Goal: Transaction & Acquisition: Purchase product/service

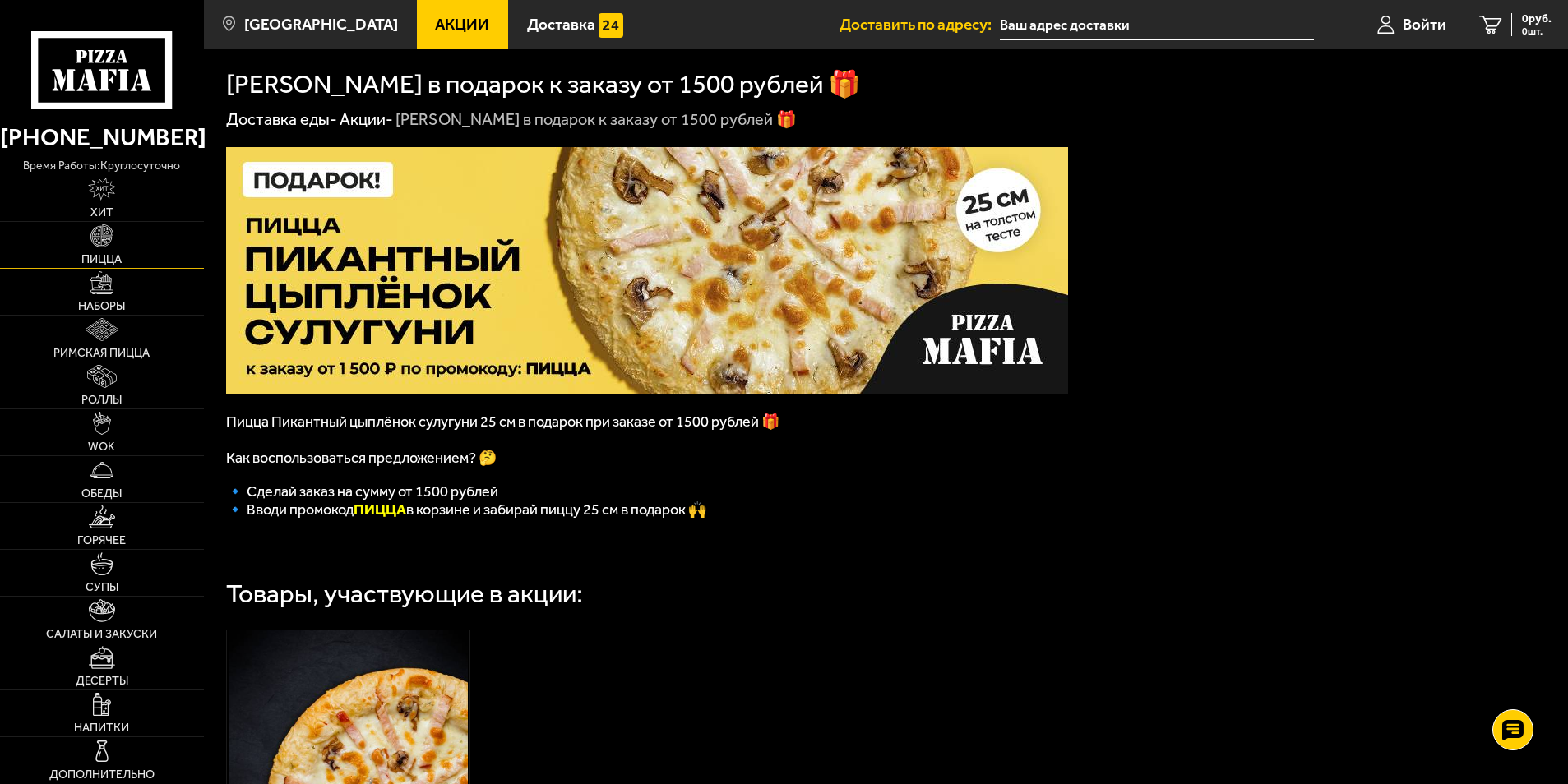
click at [109, 248] on link "Пицца" at bounding box center [102, 245] width 204 height 46
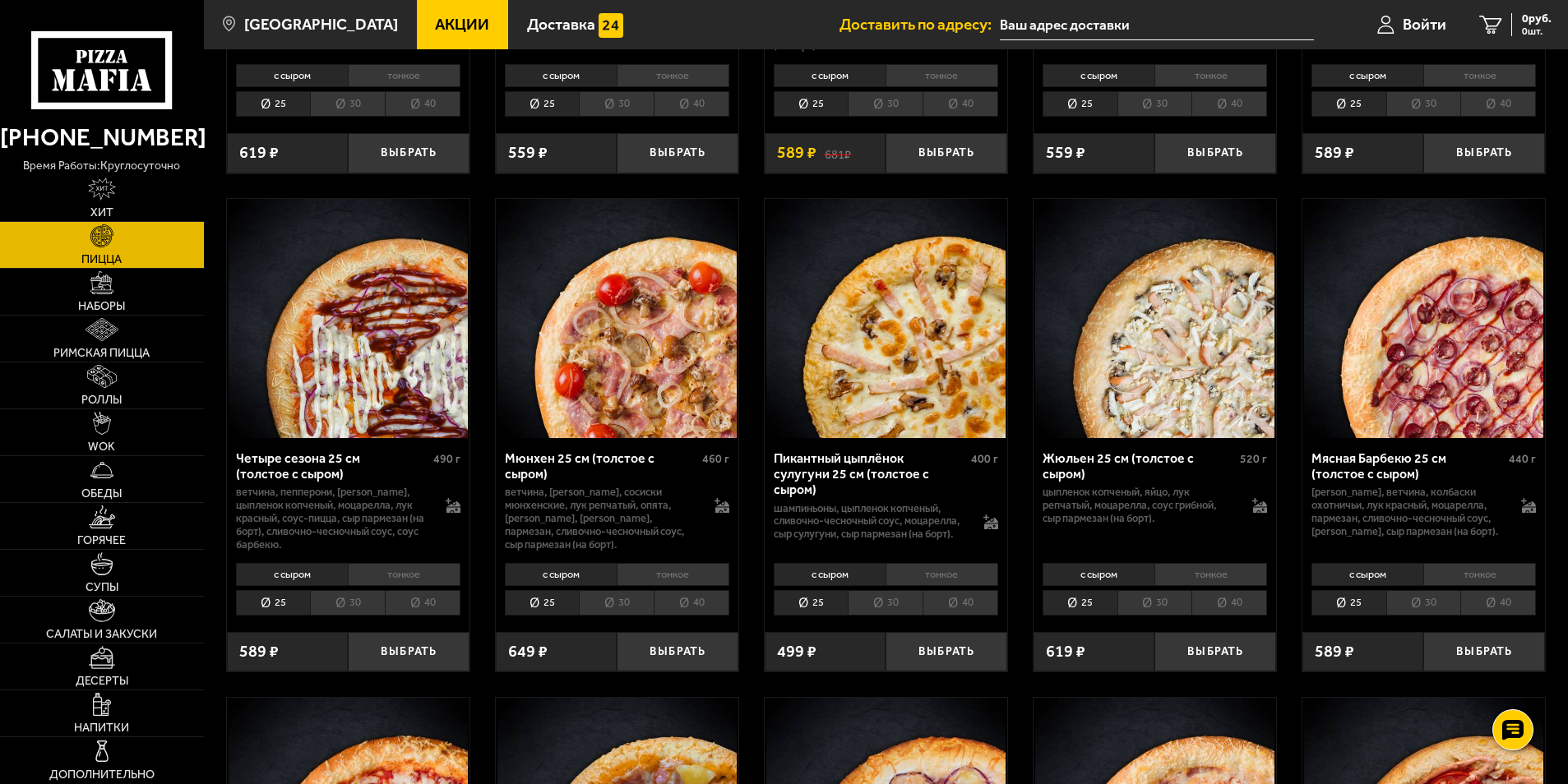
scroll to position [1973, 0]
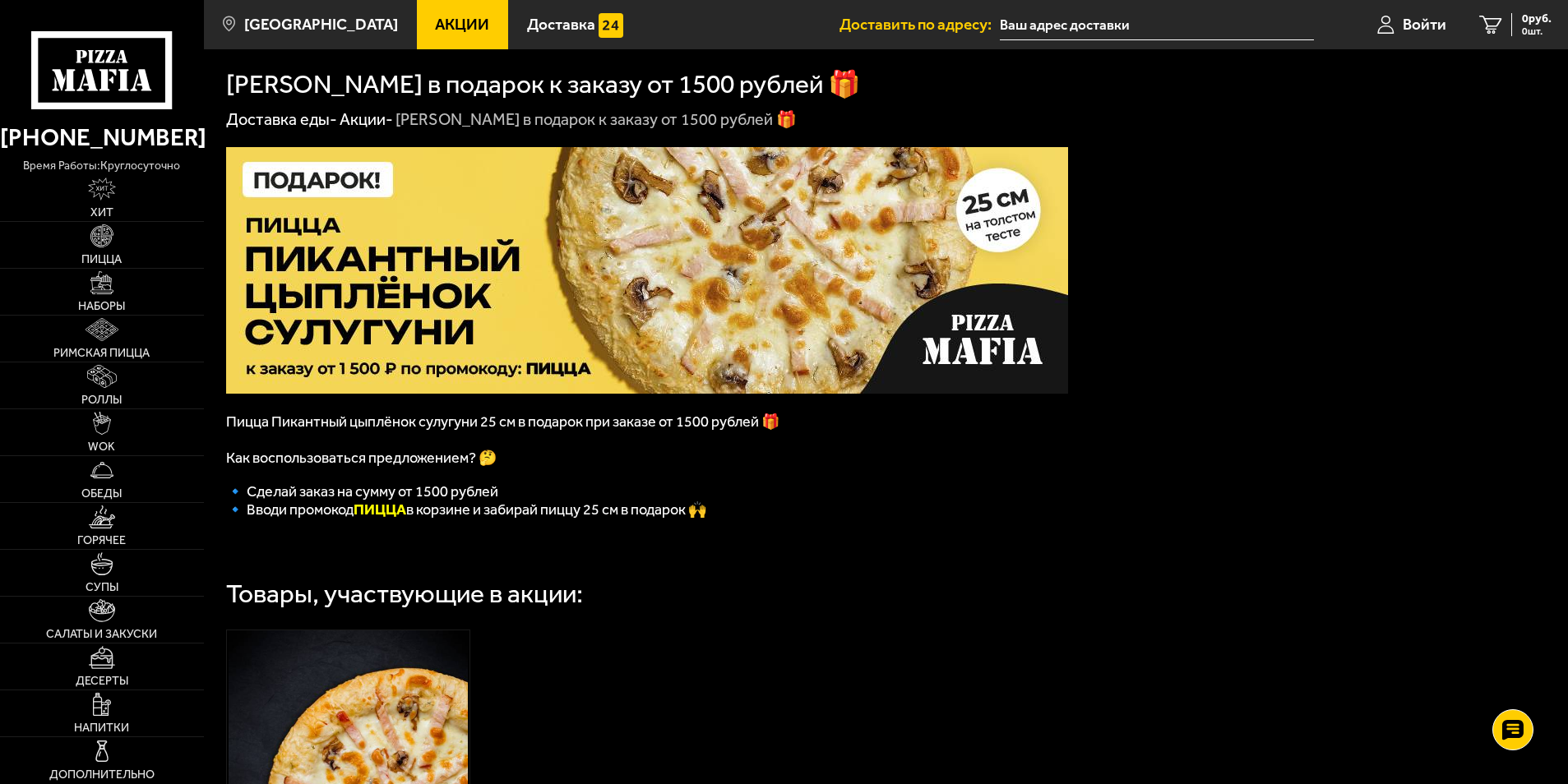
click at [672, 247] on img at bounding box center [647, 271] width 842 height 246
click at [98, 254] on span "Пицца" at bounding box center [101, 259] width 40 height 12
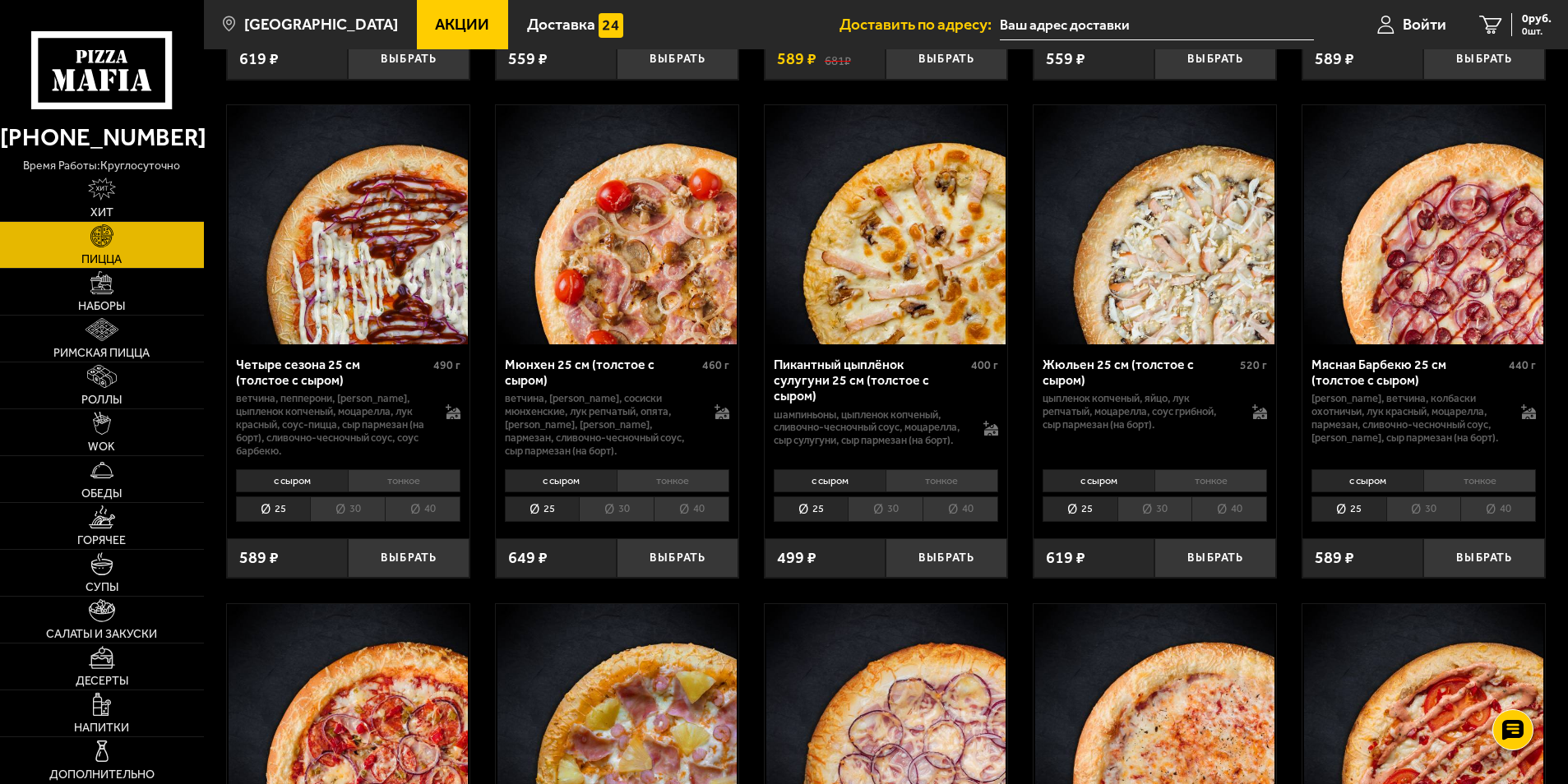
scroll to position [2054, 0]
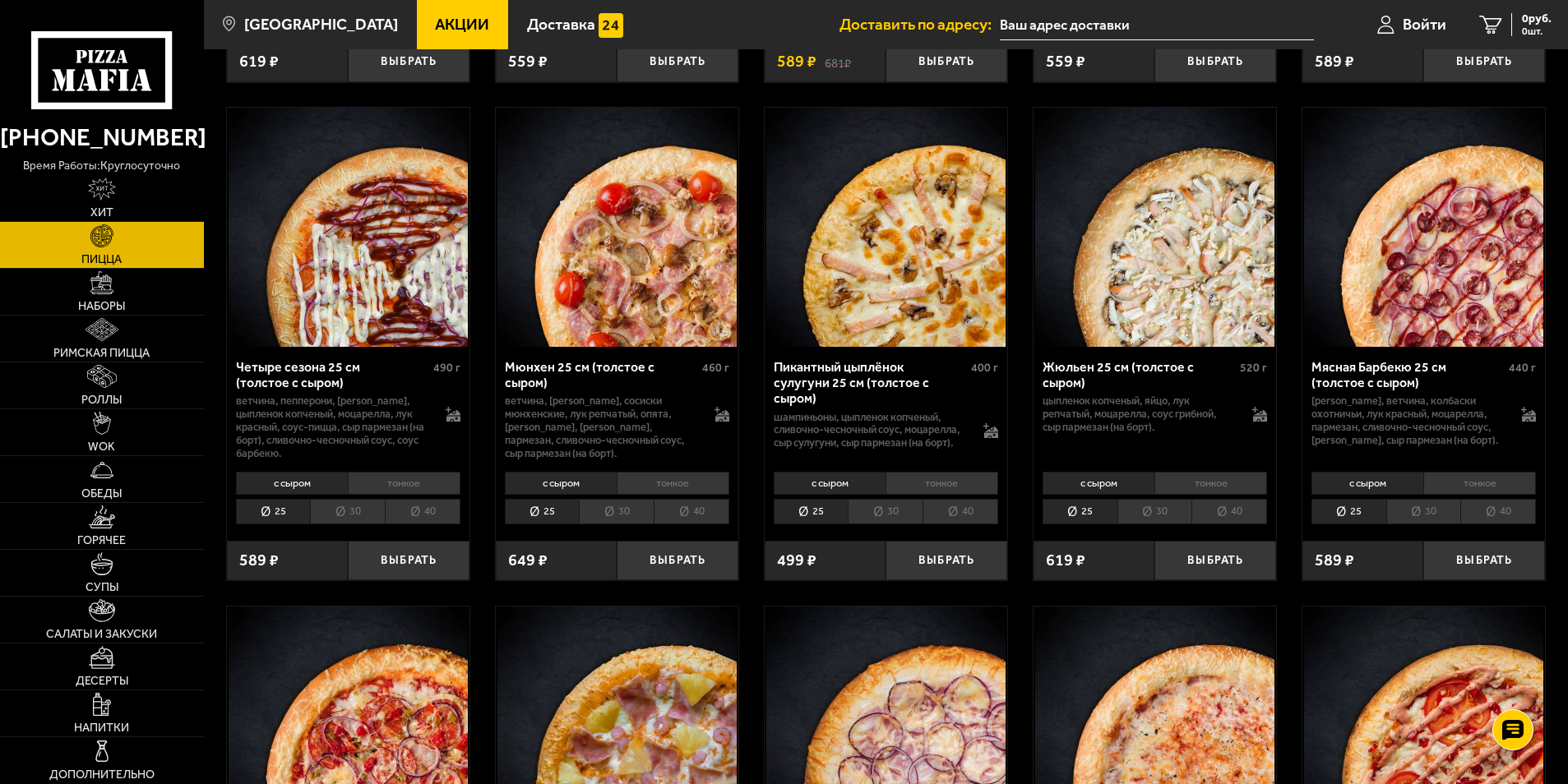
click at [417, 37] on link "Акции" at bounding box center [462, 24] width 92 height 49
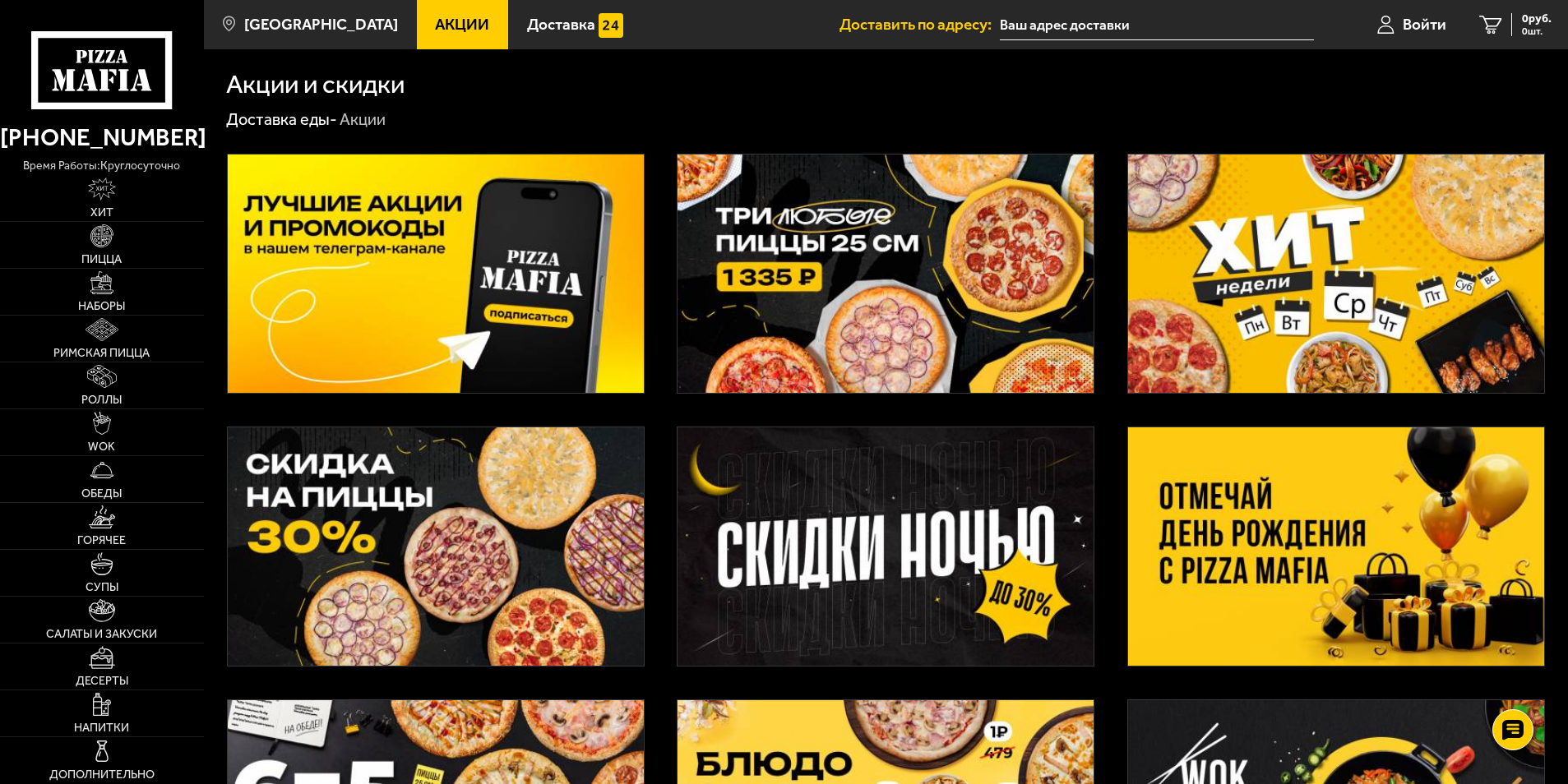
click at [1289, 521] on img at bounding box center [1336, 546] width 417 height 238
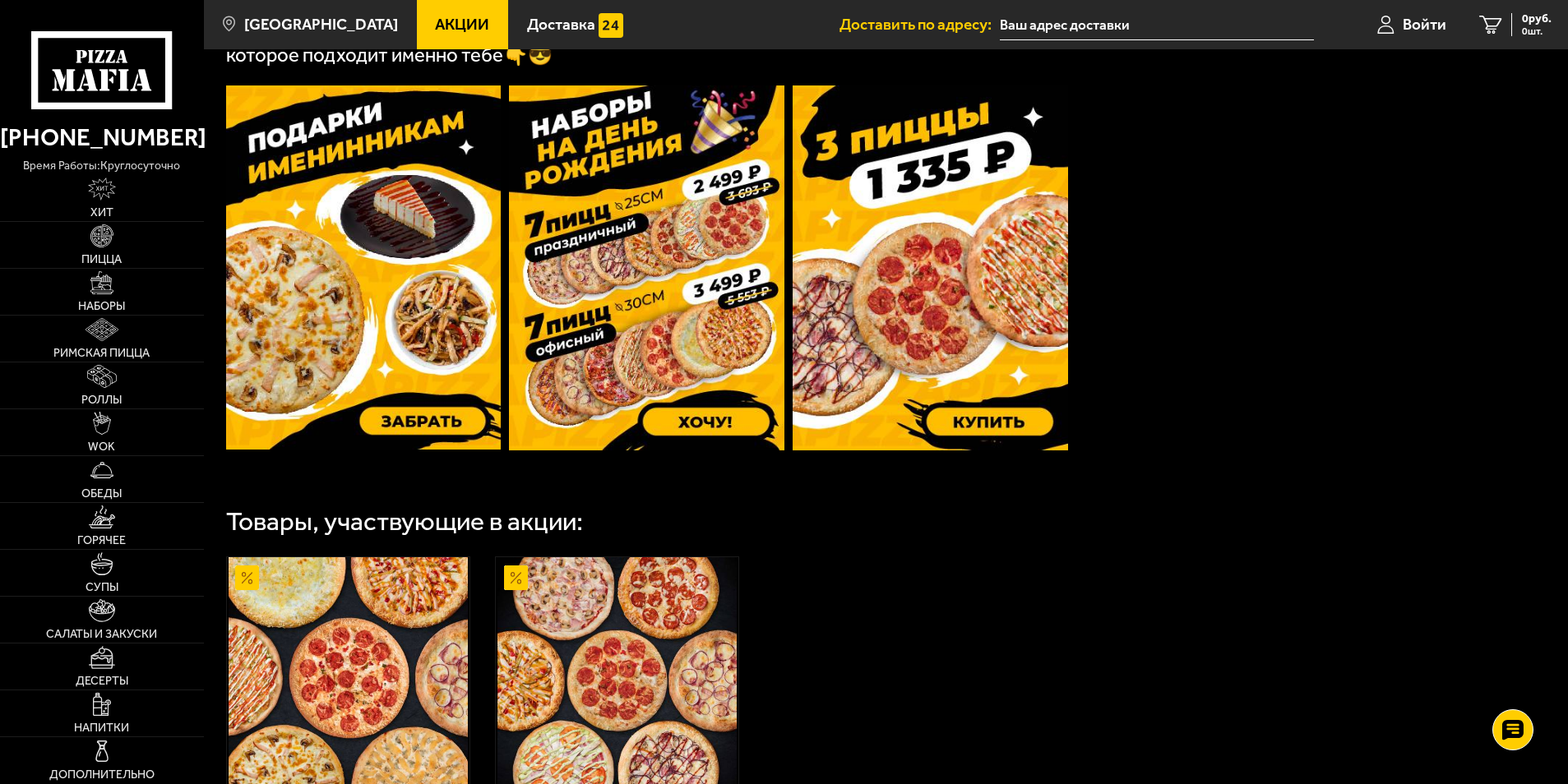
scroll to position [455, 0]
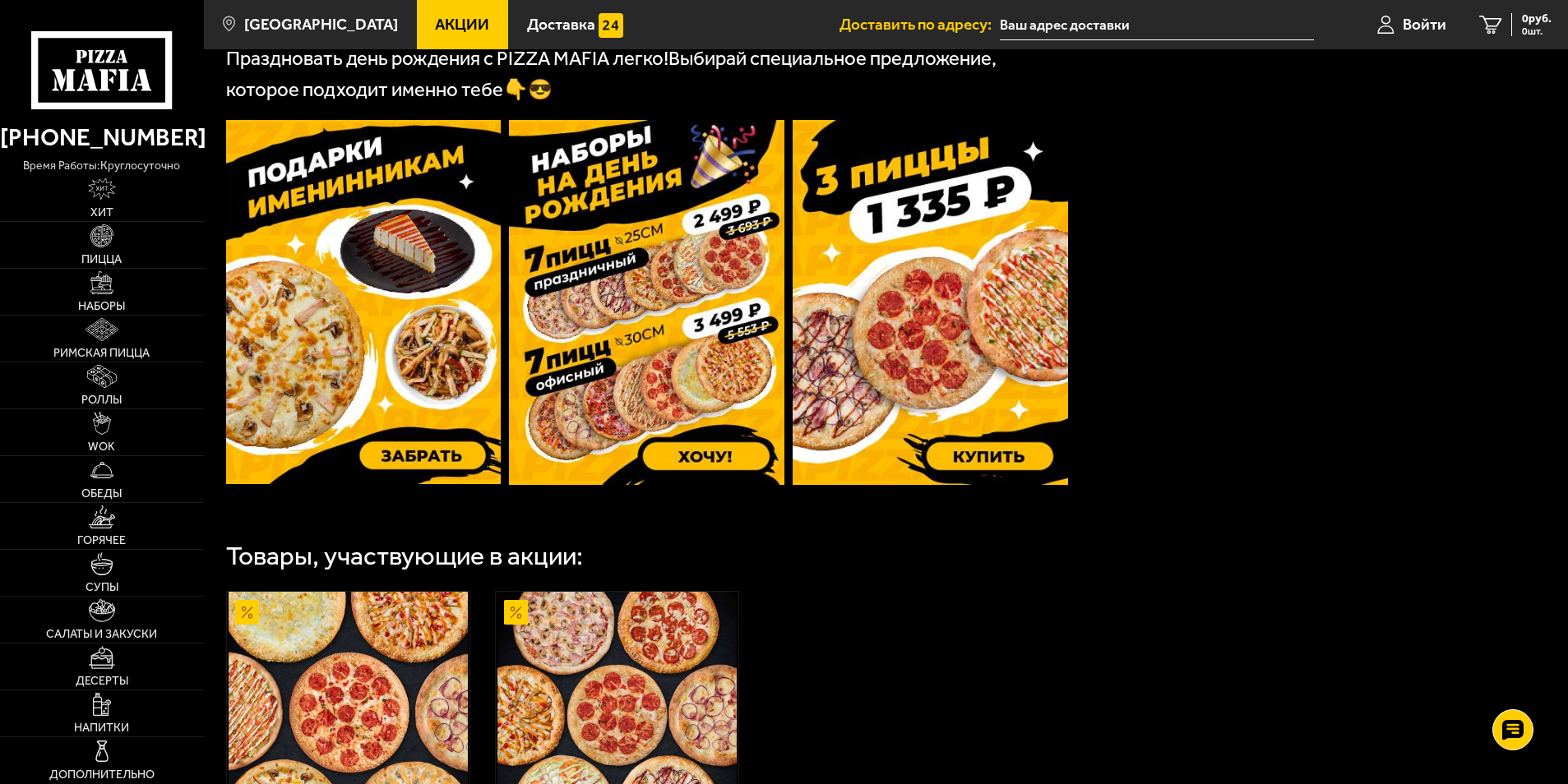
click at [398, 286] on img at bounding box center [363, 301] width 275 height 364
click at [929, 327] on img at bounding box center [930, 302] width 275 height 365
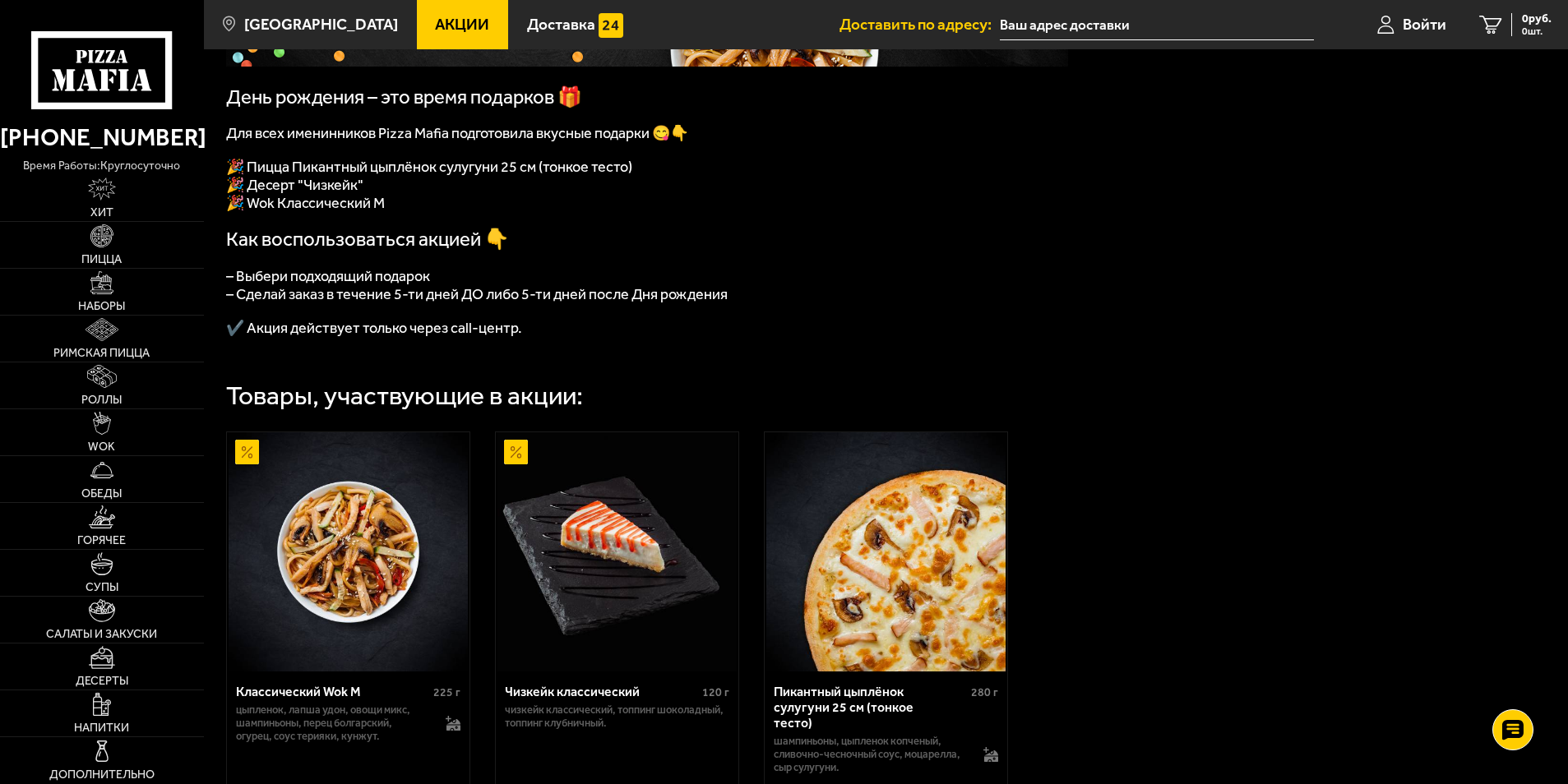
scroll to position [329, 0]
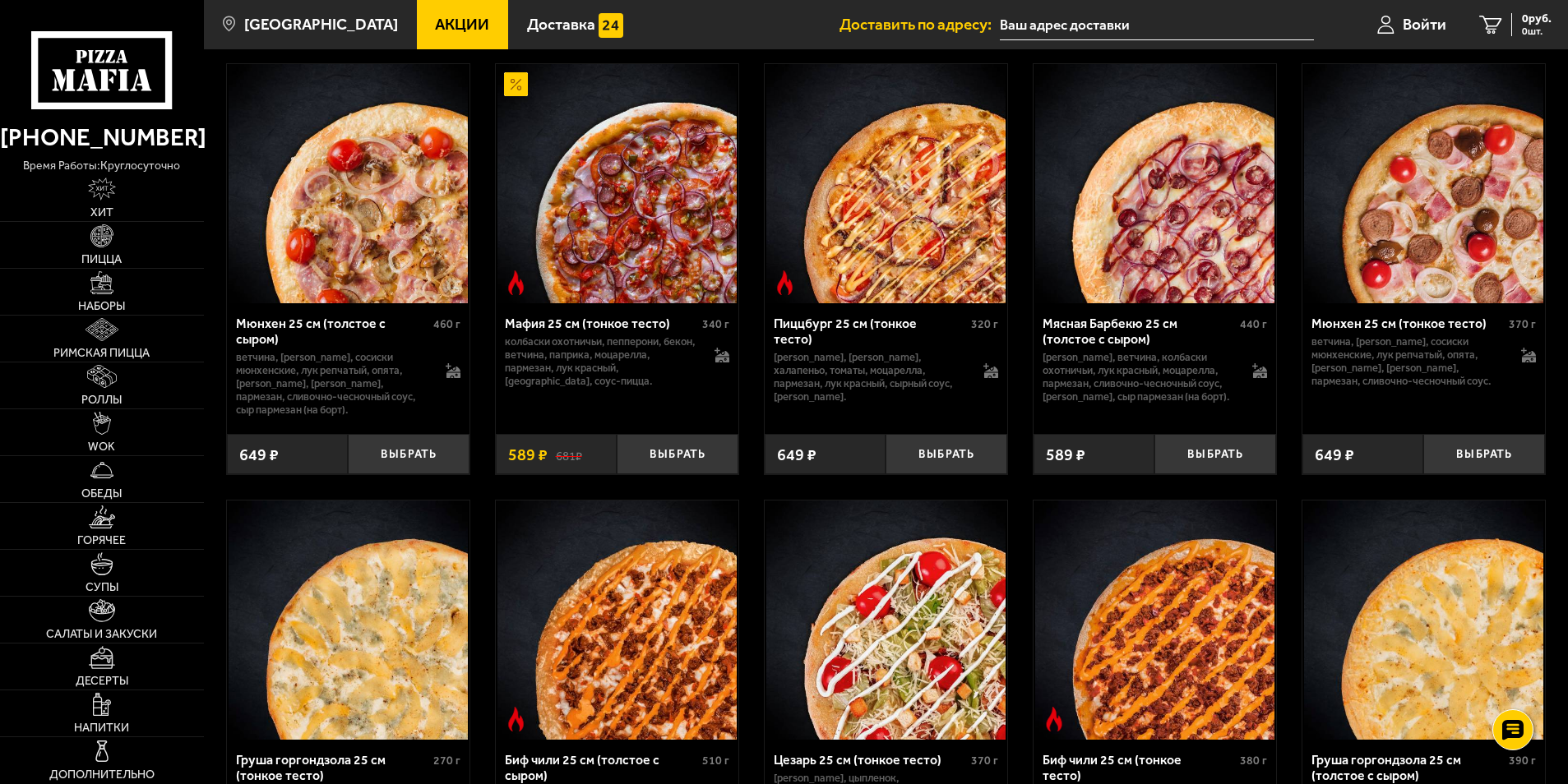
scroll to position [4488, 0]
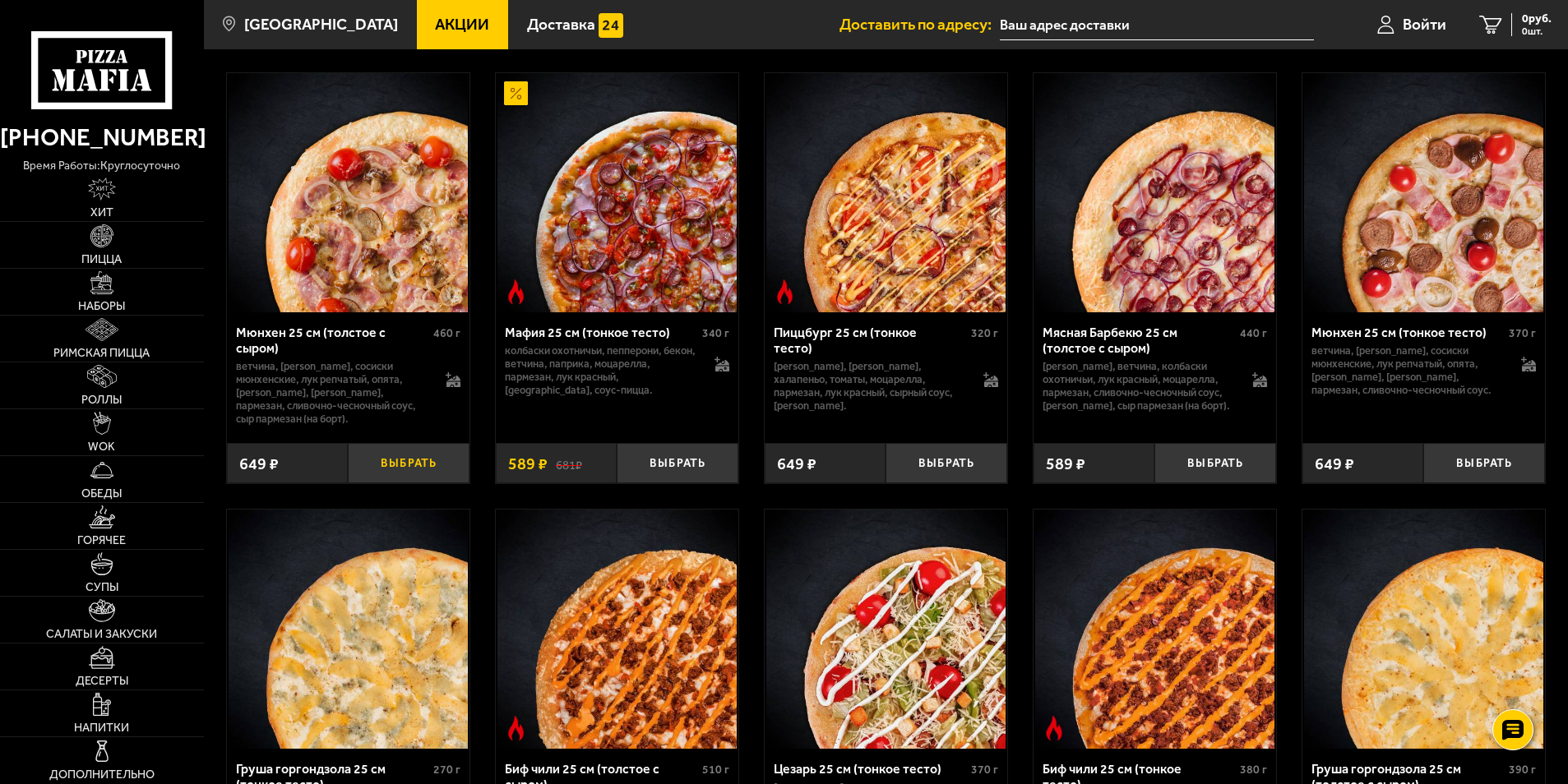
click at [371, 483] on button "Выбрать" at bounding box center [408, 463] width 121 height 40
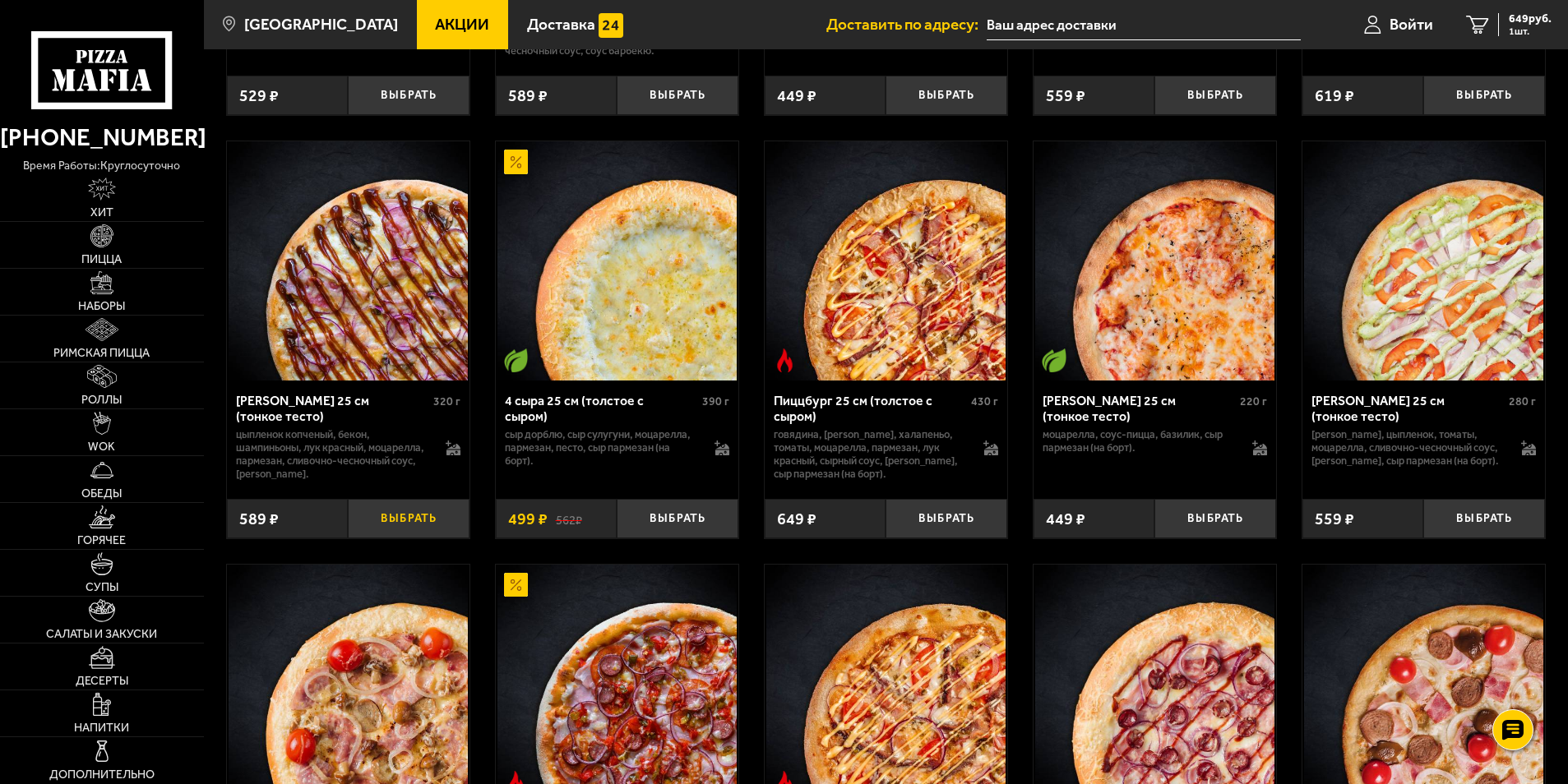
scroll to position [3995, 0]
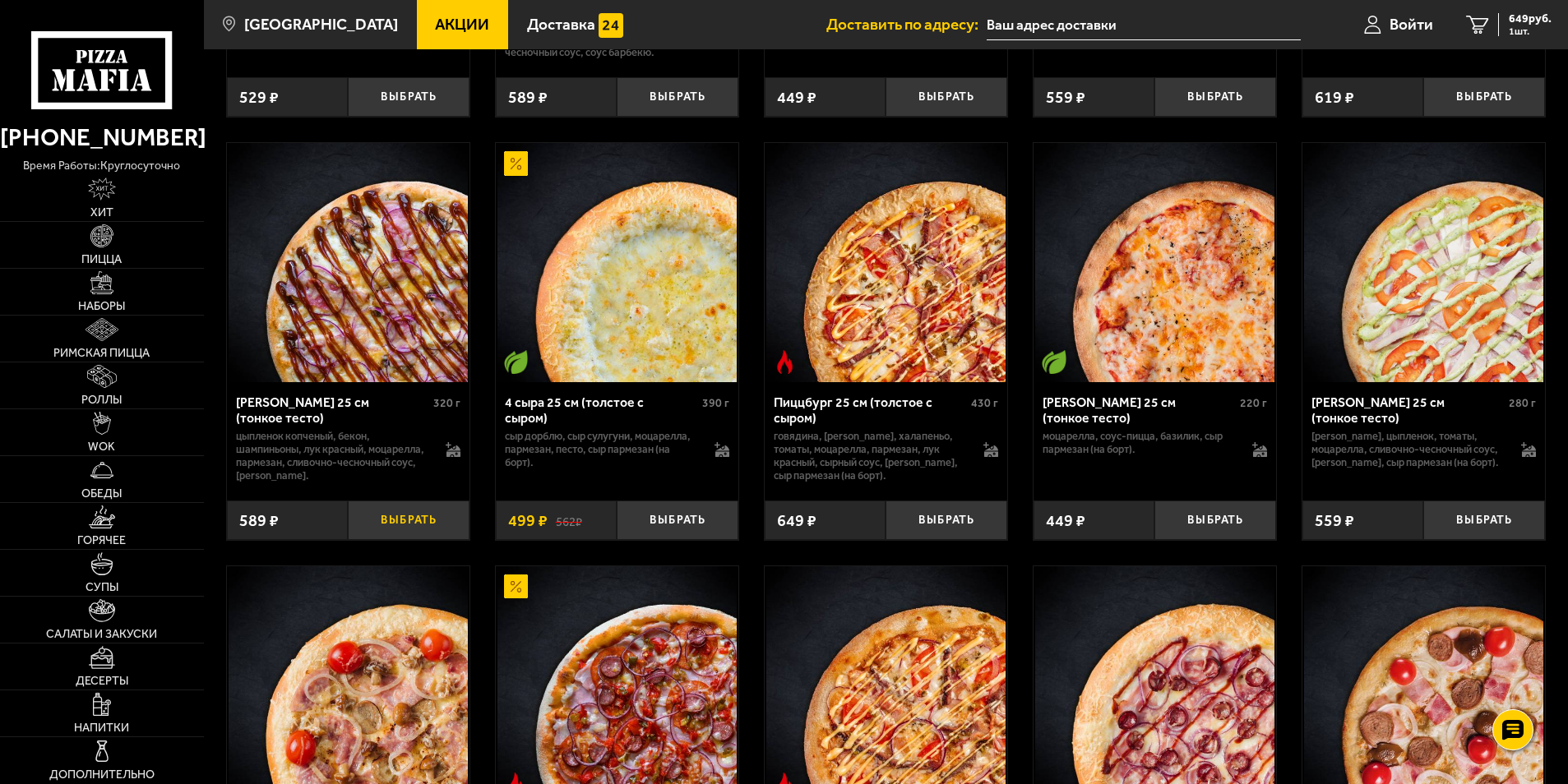
click at [427, 540] on button "Выбрать" at bounding box center [408, 521] width 121 height 40
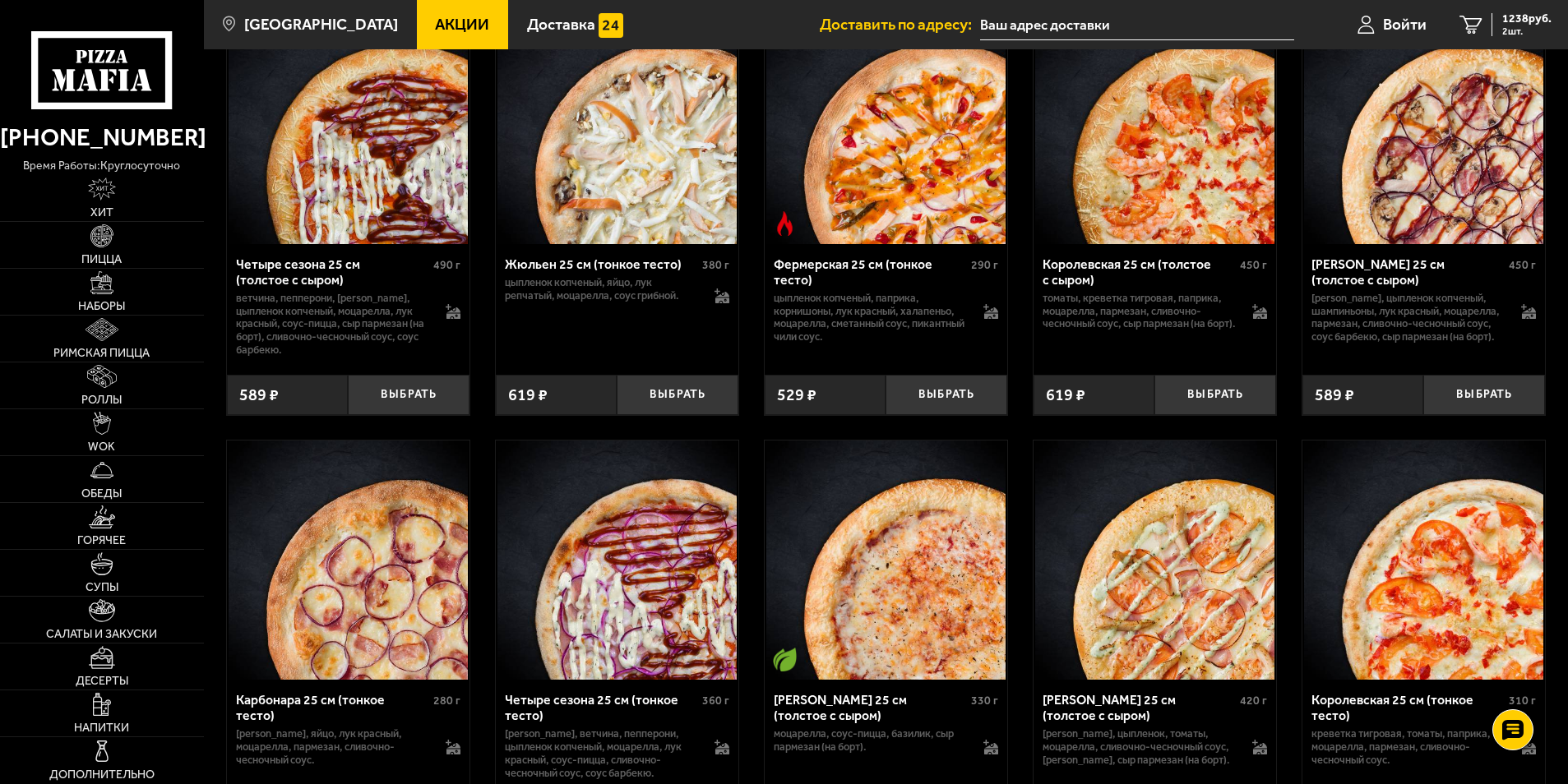
scroll to position [3256, 0]
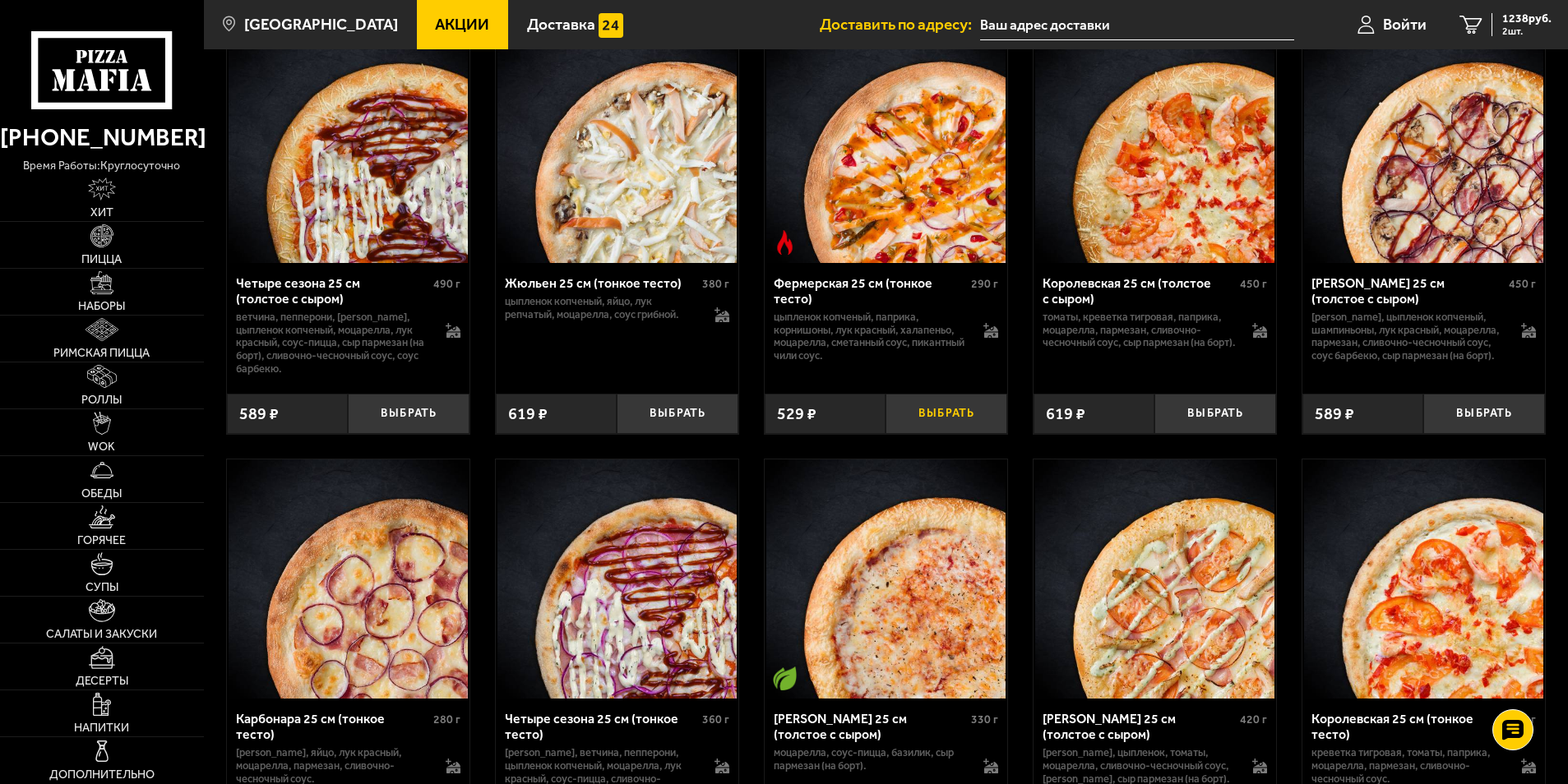
click at [937, 434] on button "Выбрать" at bounding box center [945, 414] width 121 height 40
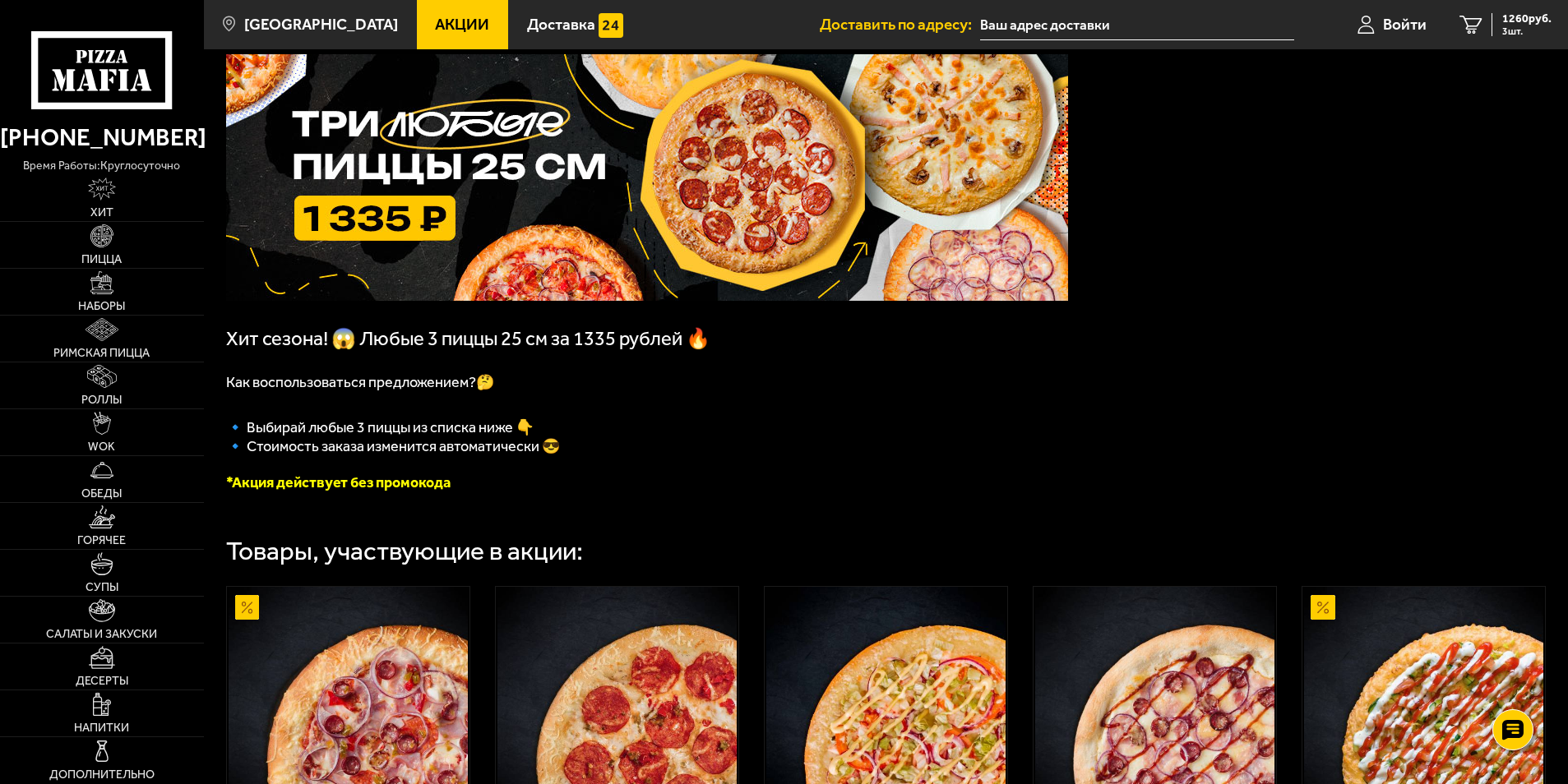
scroll to position [0, 0]
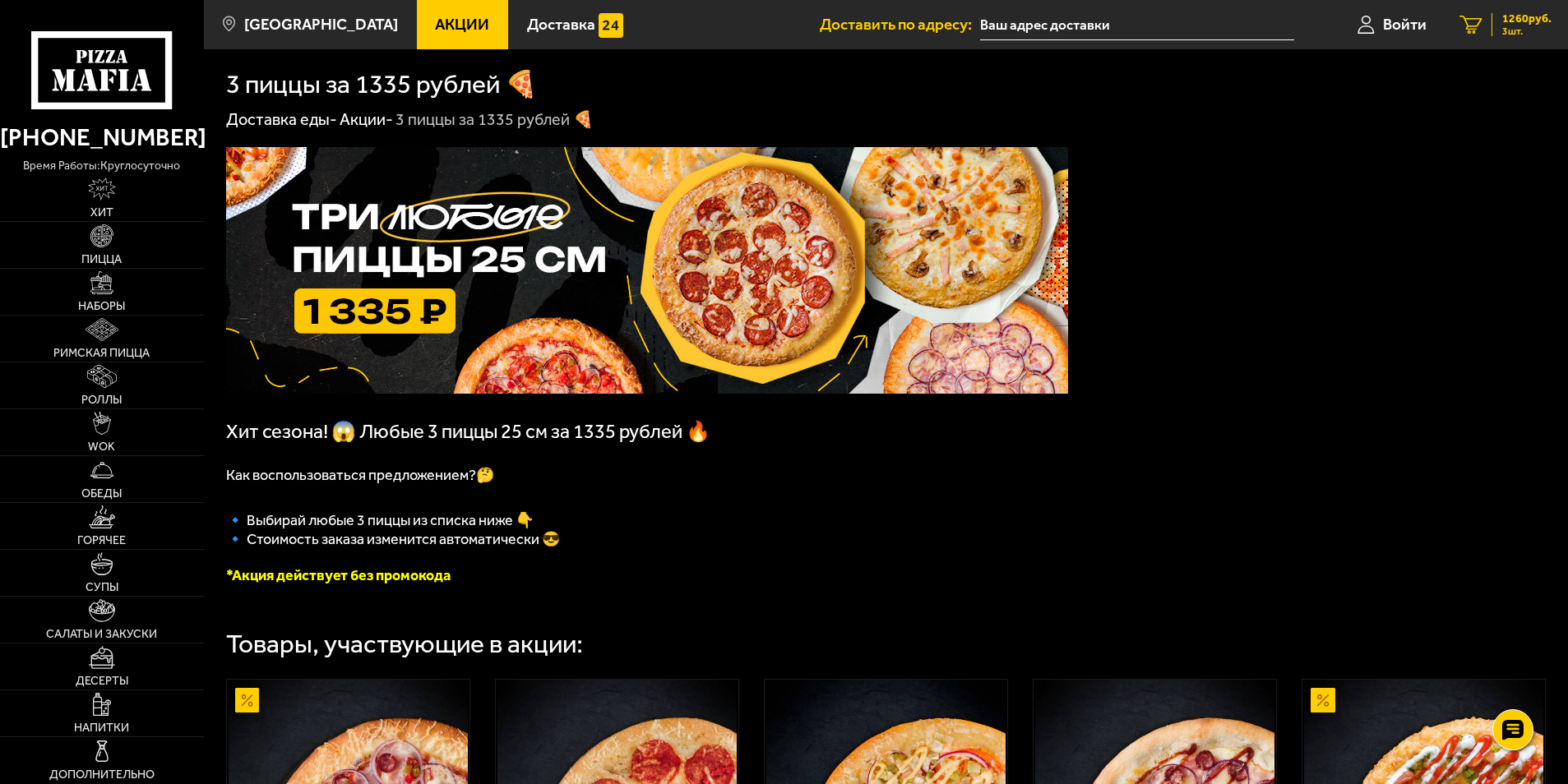
click at [1510, 33] on span "3 шт." at bounding box center [1527, 31] width 49 height 10
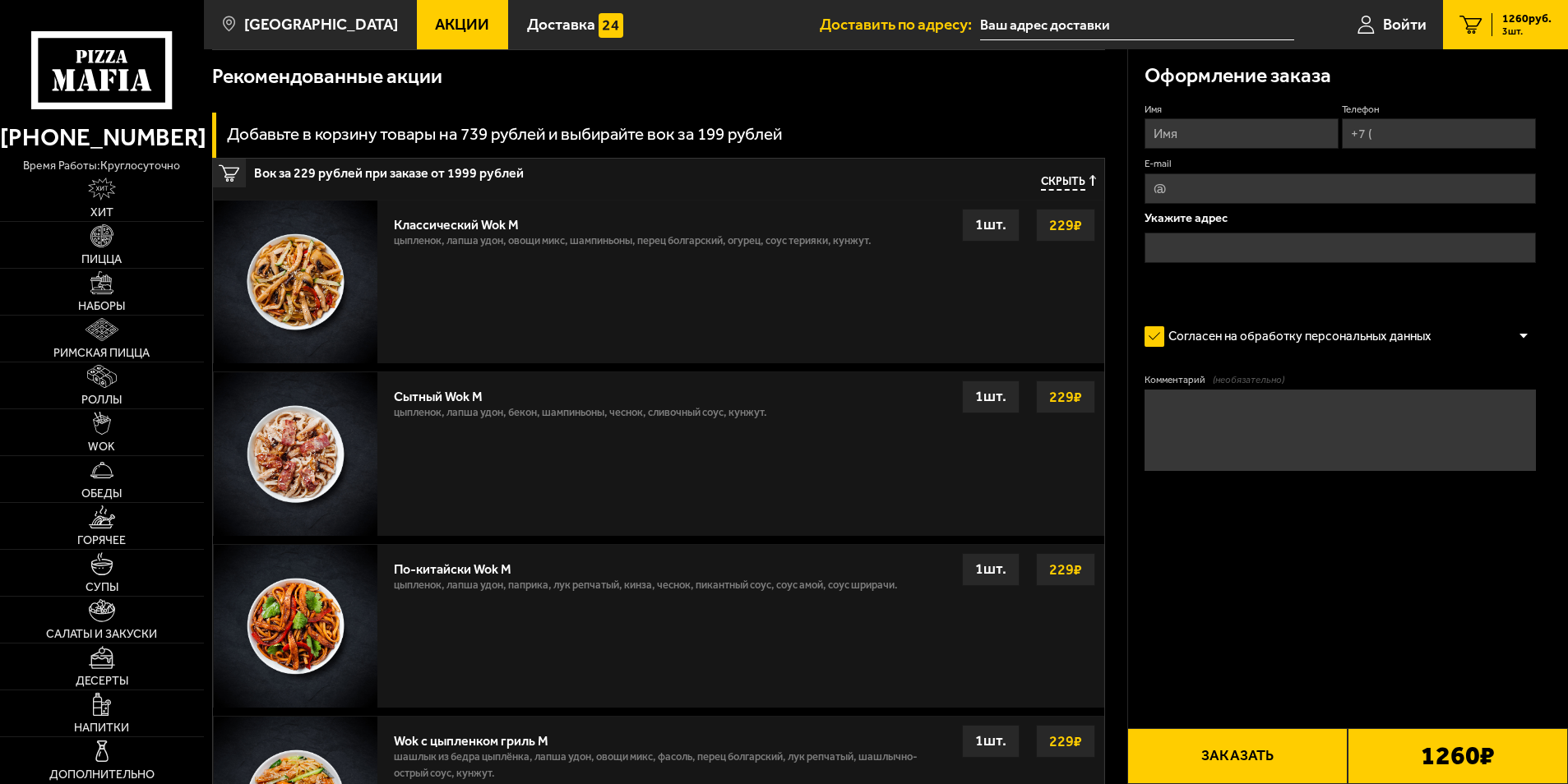
scroll to position [1068, 0]
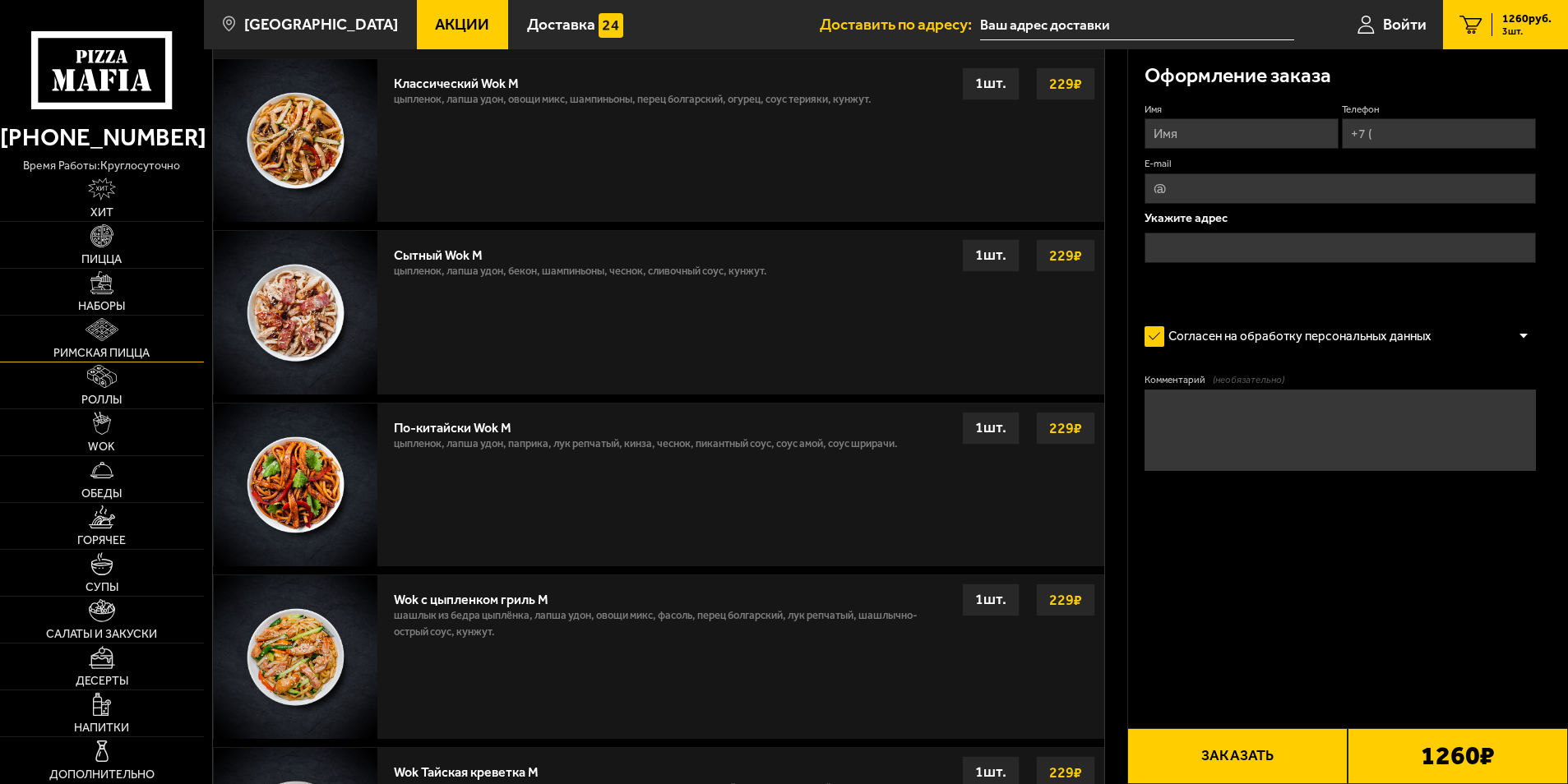
click at [115, 348] on span "Римская пицца" at bounding box center [101, 353] width 96 height 12
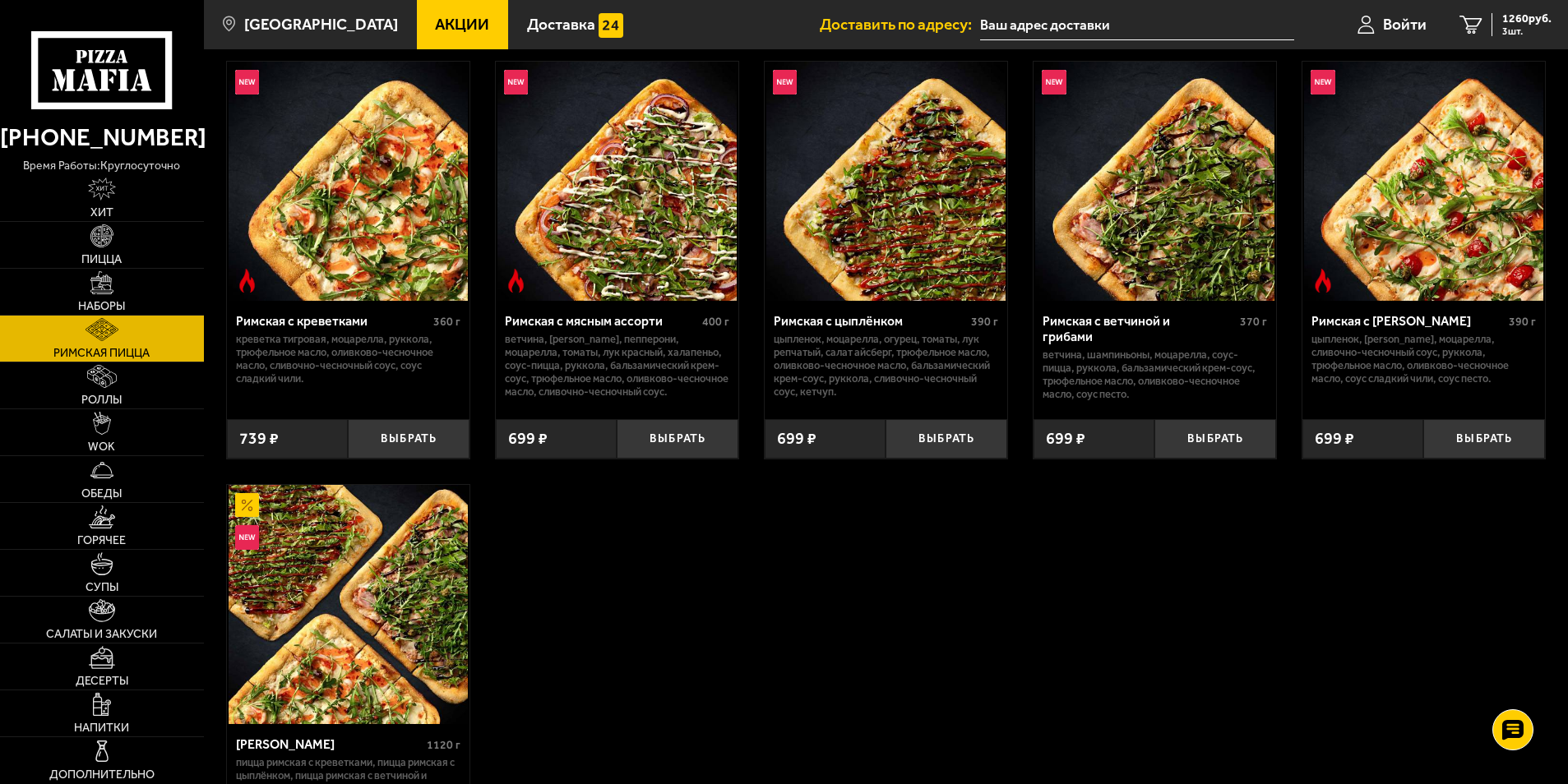
scroll to position [82, 0]
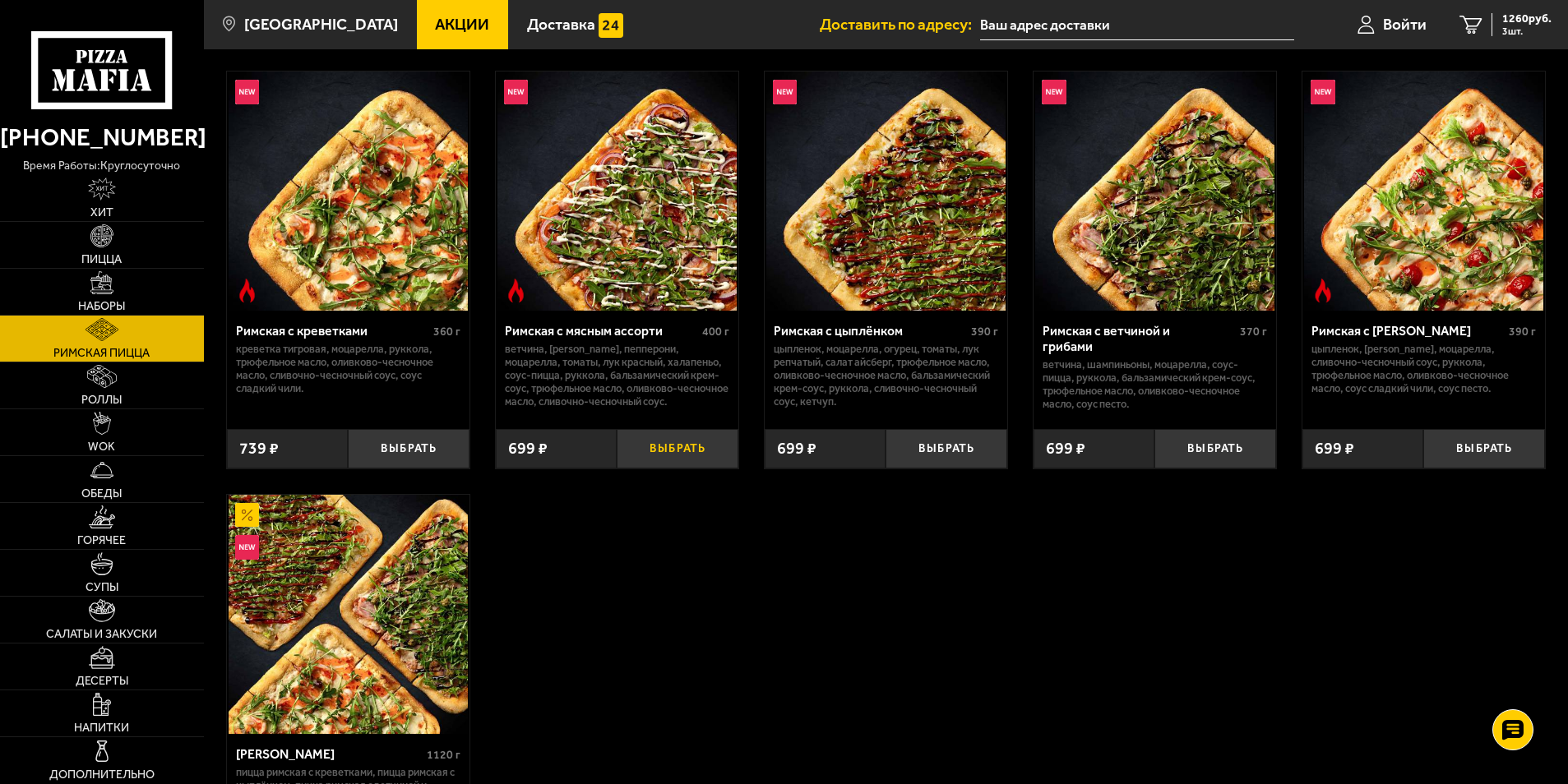
click at [662, 449] on button "Выбрать" at bounding box center [677, 449] width 121 height 40
click at [110, 256] on span "Пицца" at bounding box center [101, 259] width 40 height 12
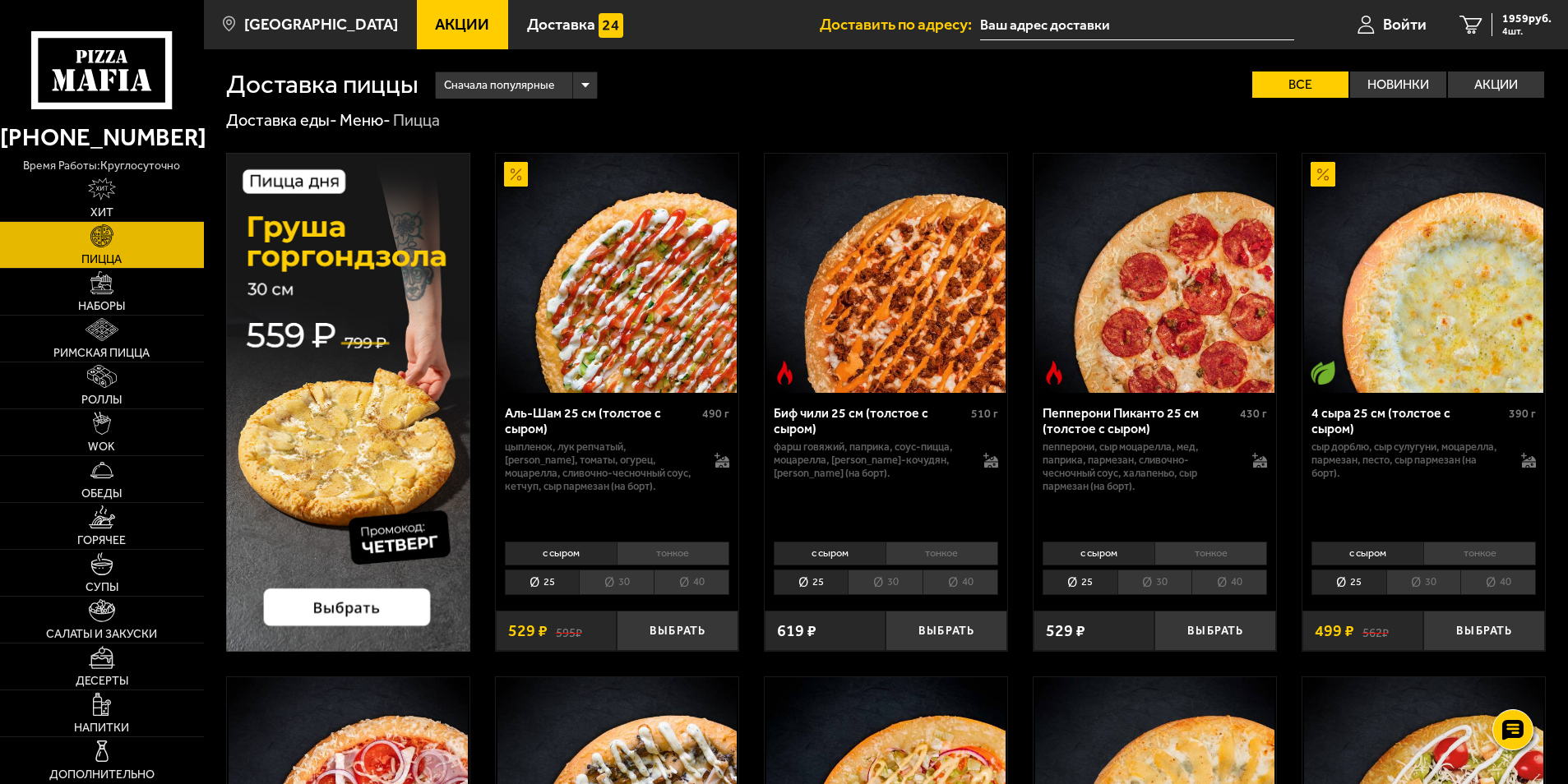
click at [587, 86] on div "Сначала популярные" at bounding box center [516, 85] width 162 height 26
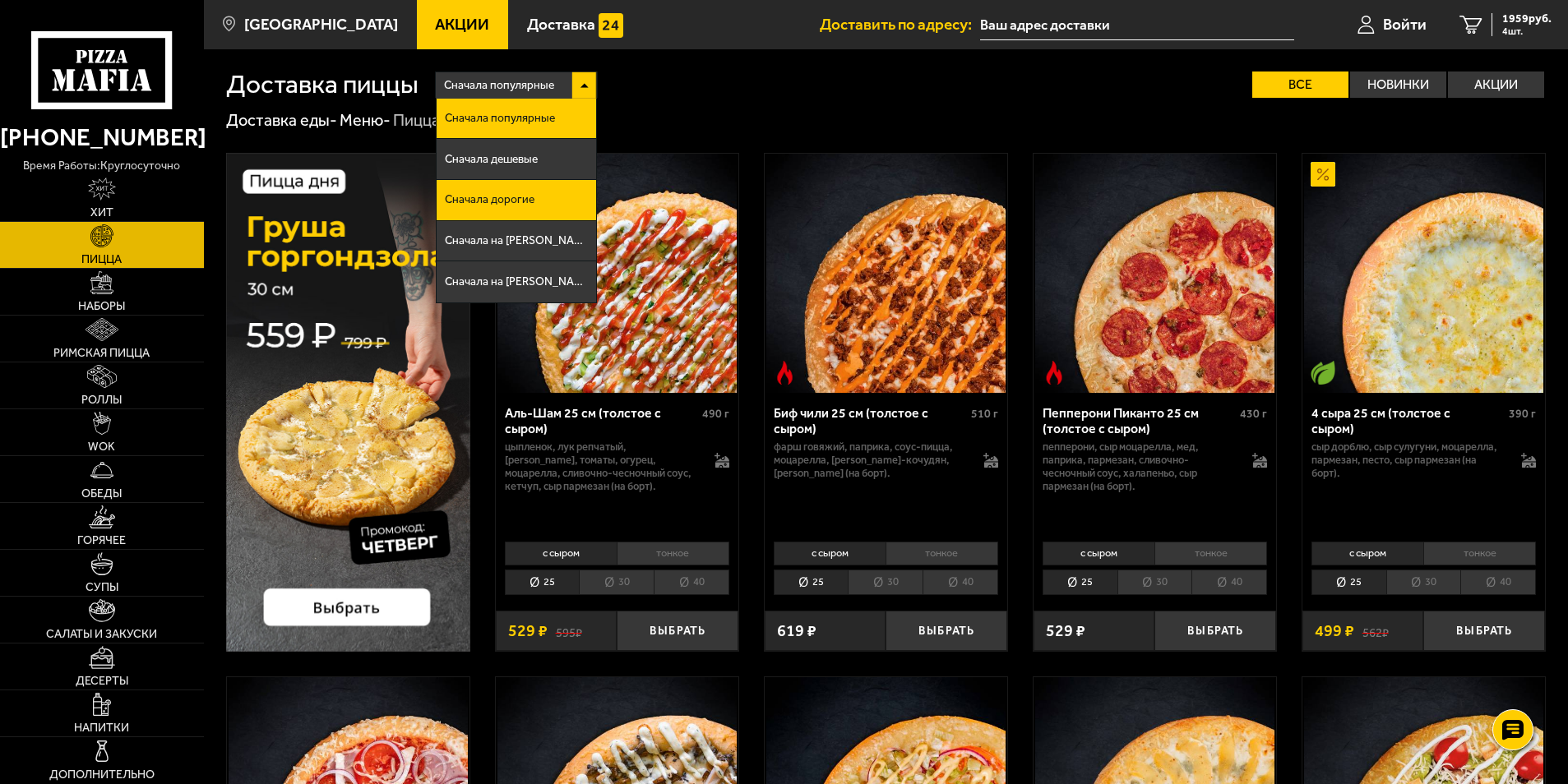
click at [553, 209] on li "Сначала дорогие" at bounding box center [516, 200] width 160 height 41
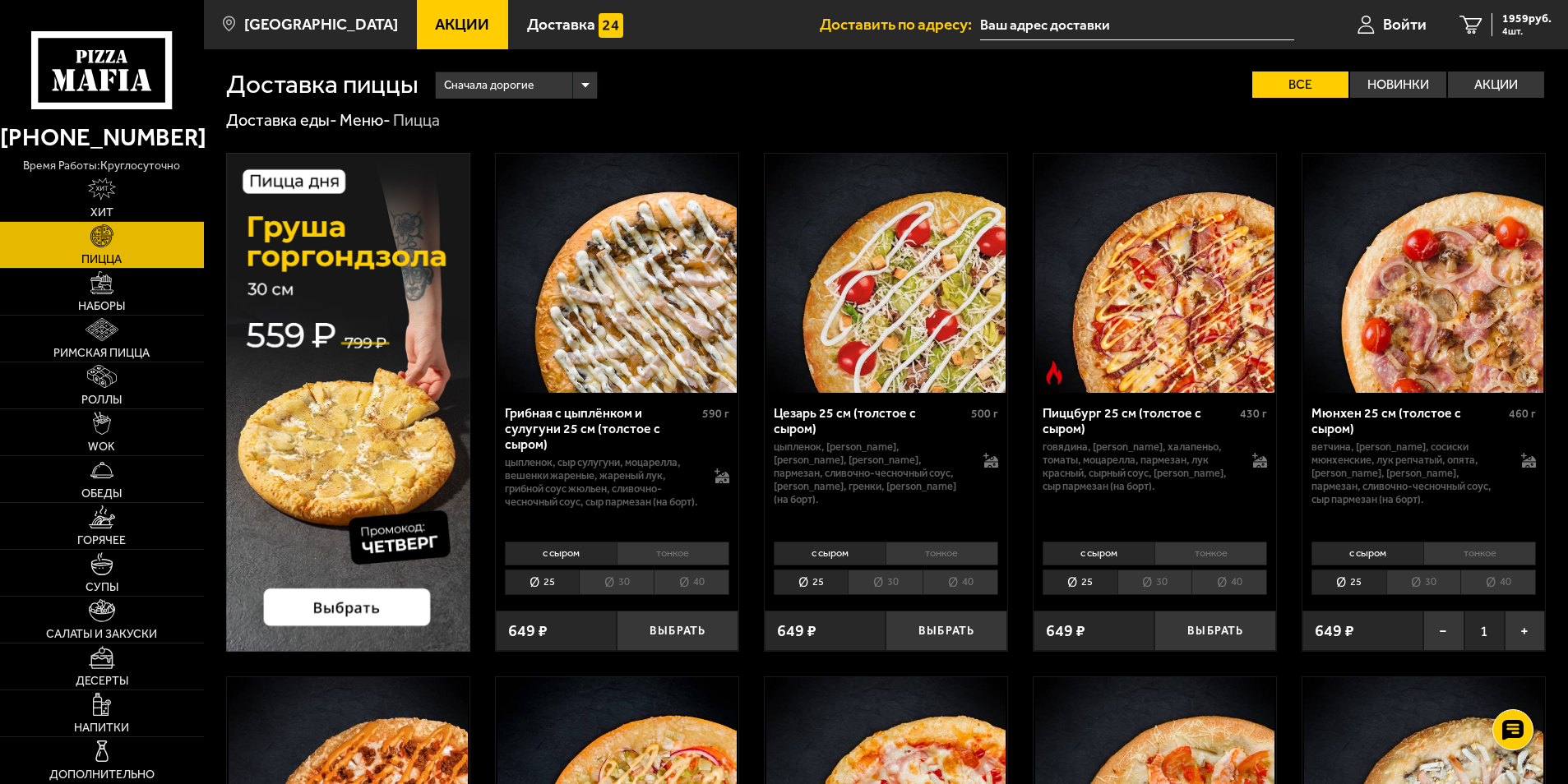
click at [659, 560] on li "тонкое" at bounding box center [673, 553] width 112 height 23
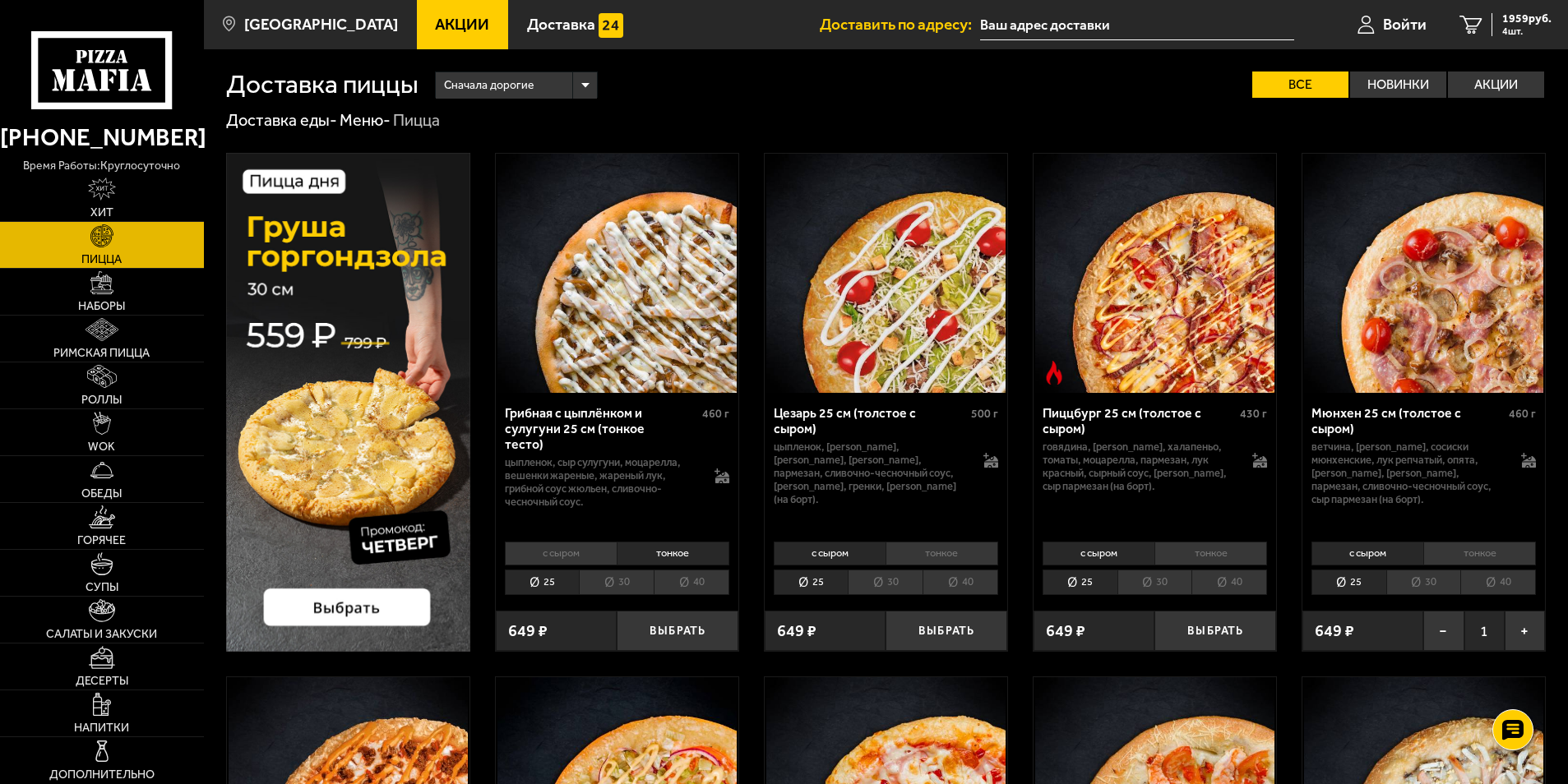
click at [639, 587] on li "30" at bounding box center [616, 582] width 75 height 25
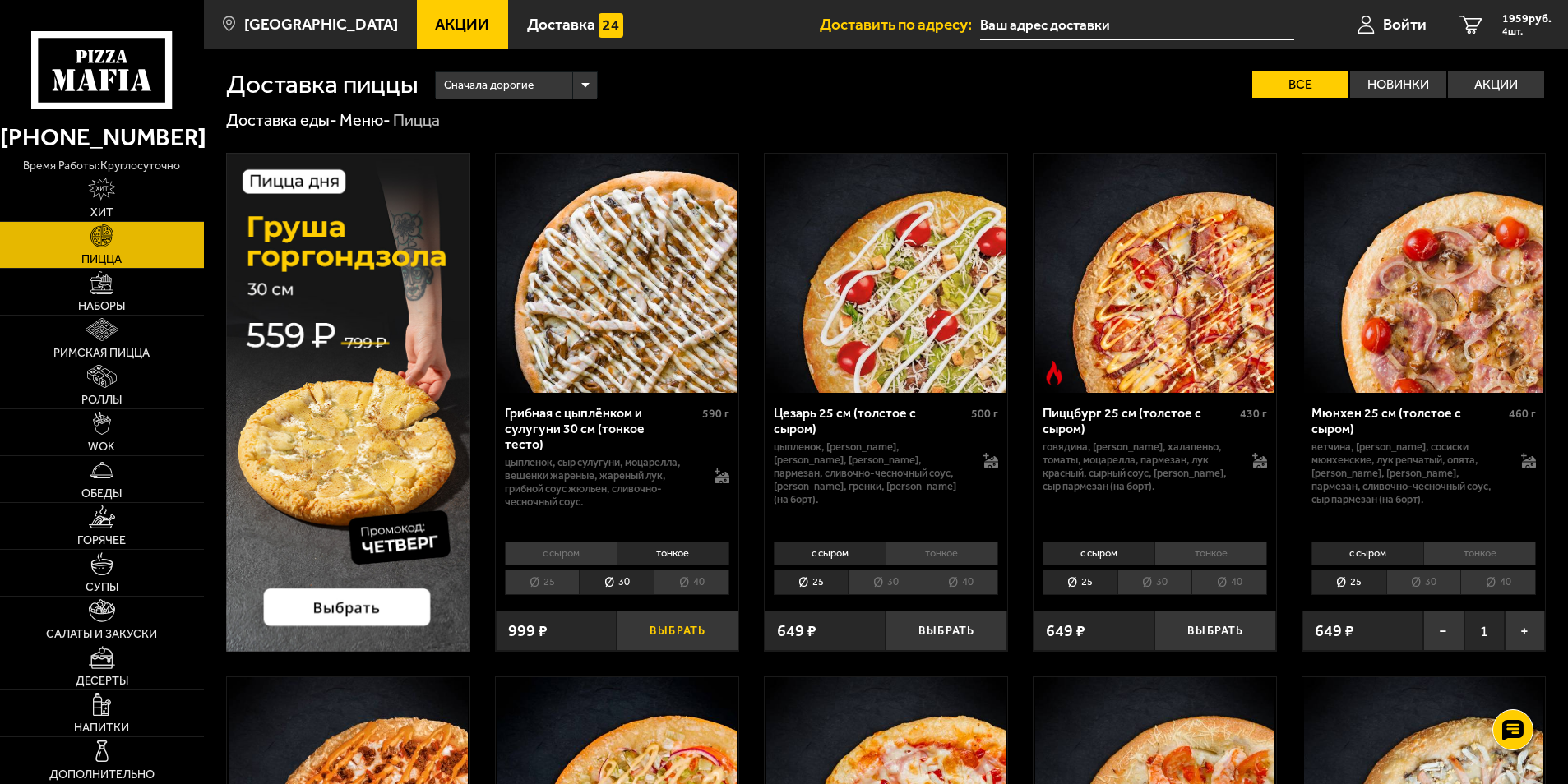
click at [668, 629] on button "Выбрать" at bounding box center [677, 630] width 121 height 40
click at [1525, 33] on span "5 шт." at bounding box center [1527, 31] width 49 height 10
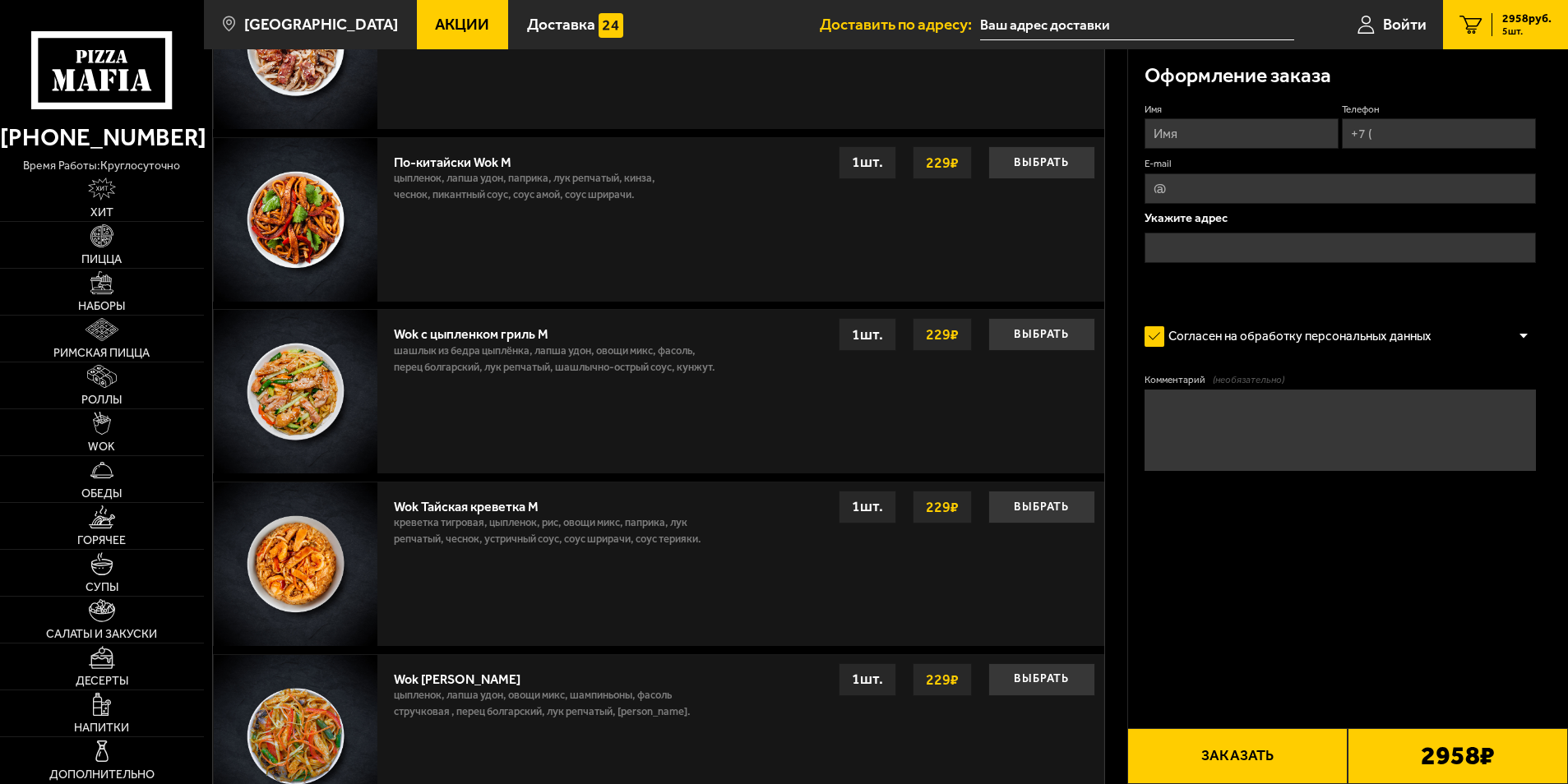
scroll to position [1726, 0]
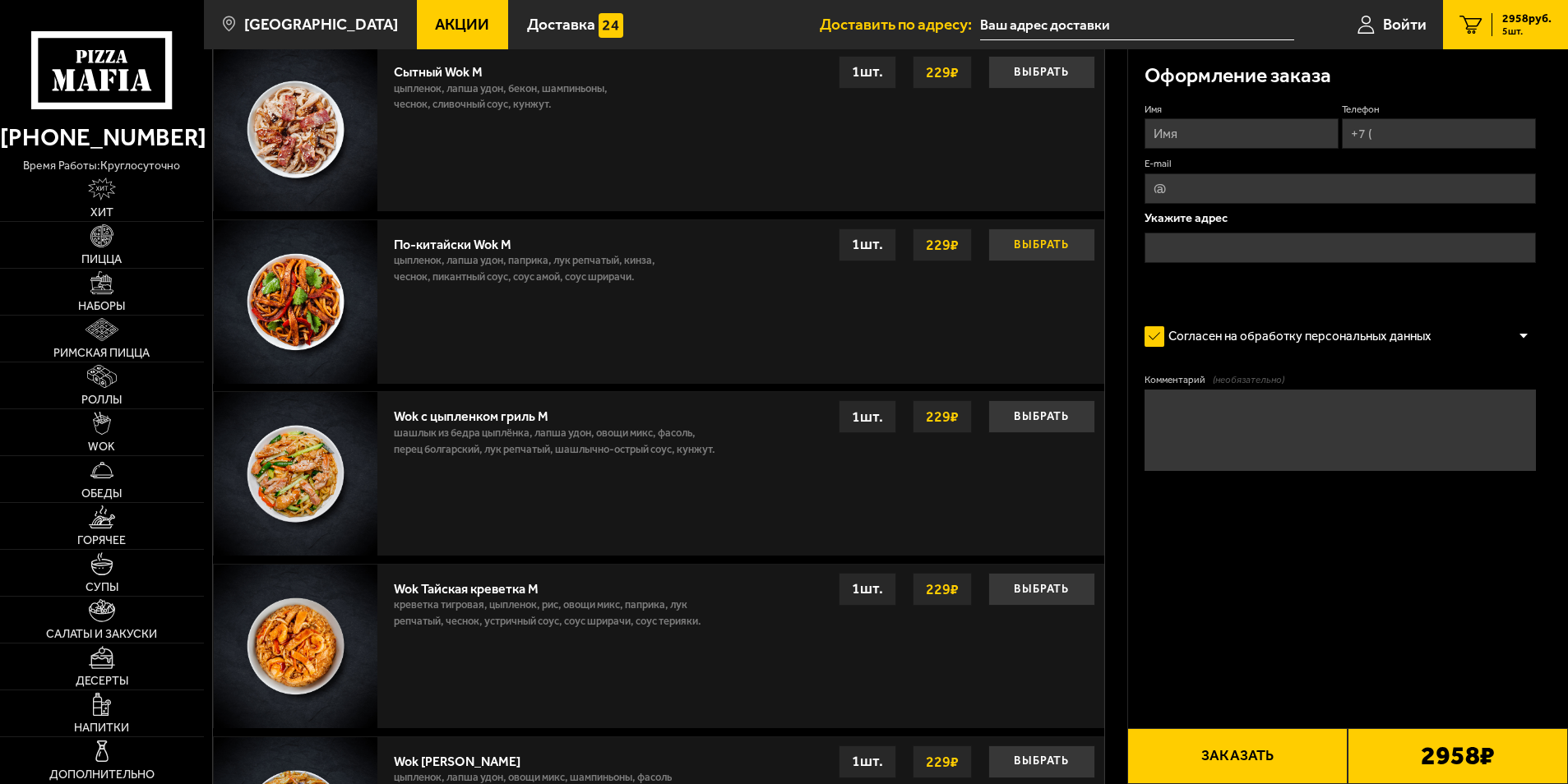
click at [1065, 251] on button "Выбрать" at bounding box center [1042, 245] width 107 height 33
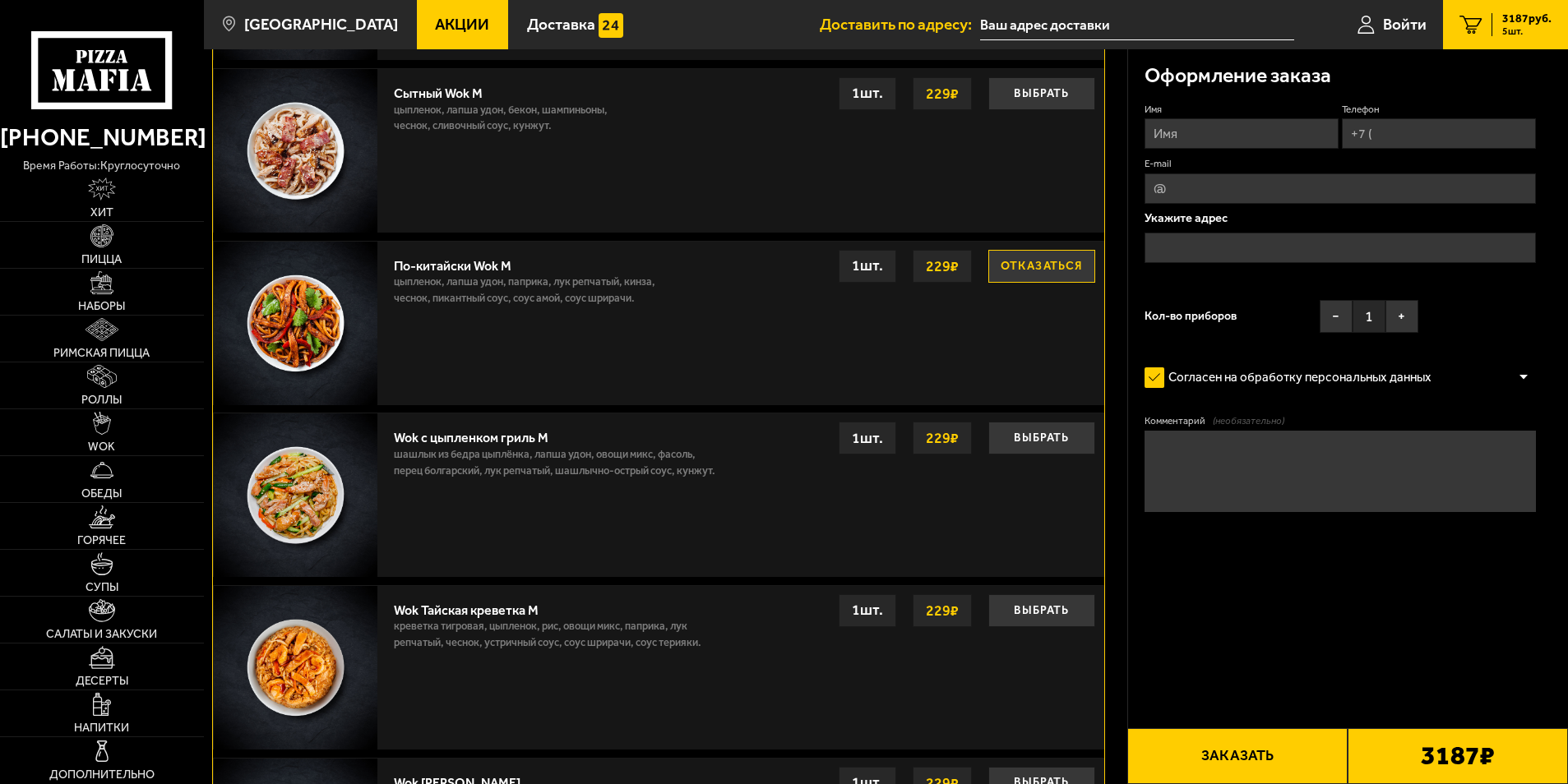
scroll to position [1675, 0]
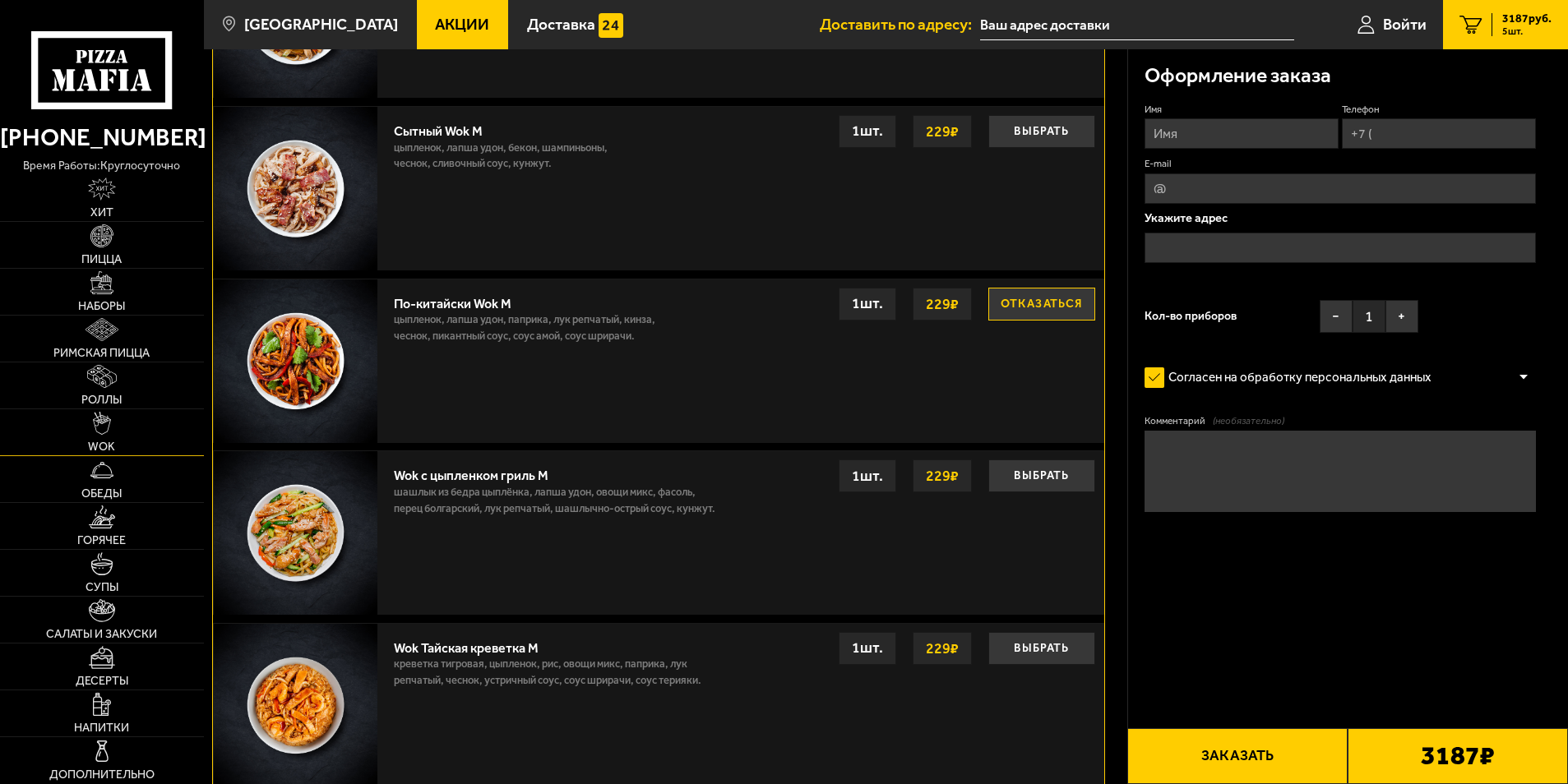
click at [121, 431] on link "WOK" at bounding box center [102, 432] width 204 height 46
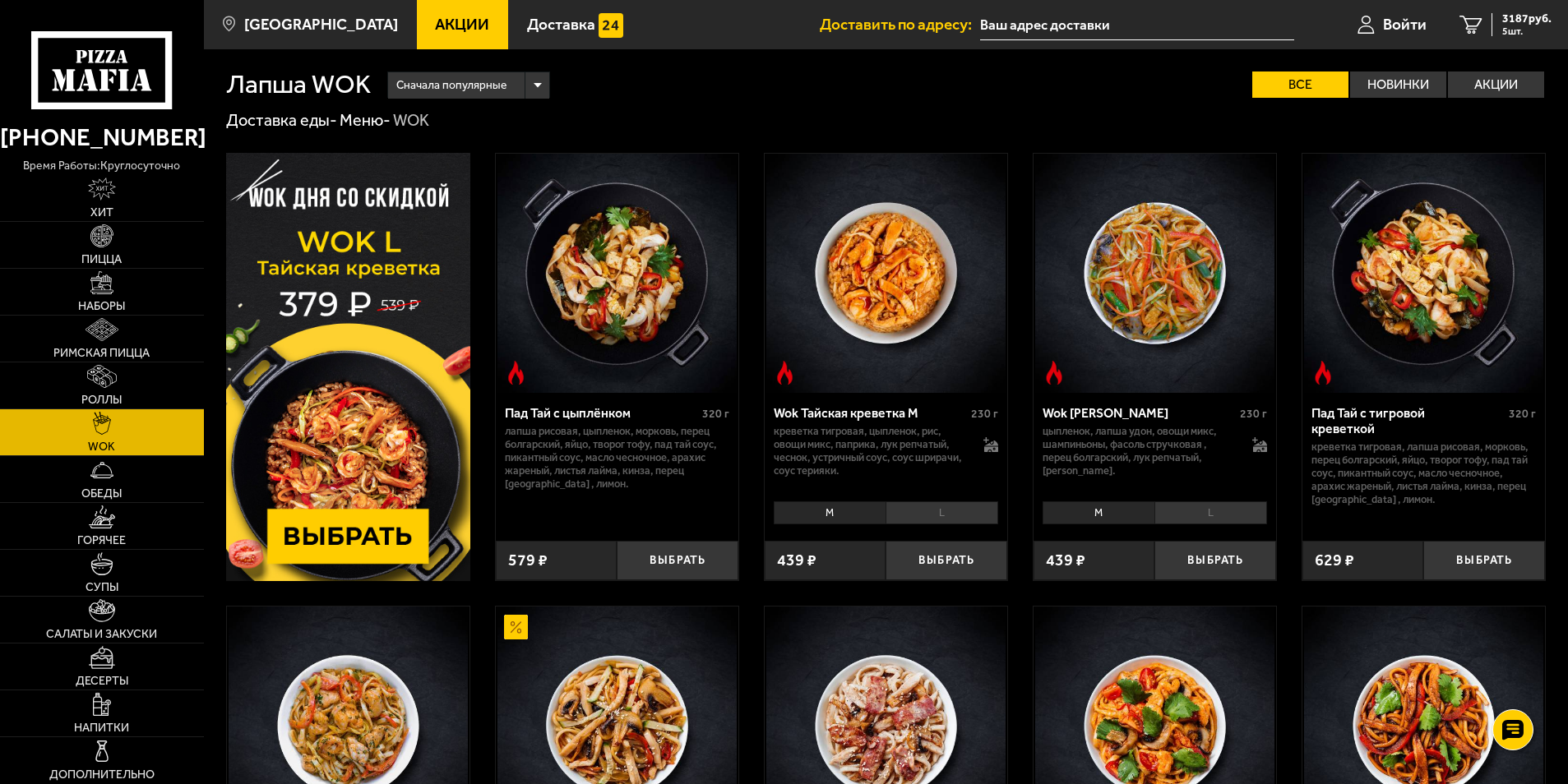
click at [440, 28] on span "Акции" at bounding box center [462, 23] width 54 height 15
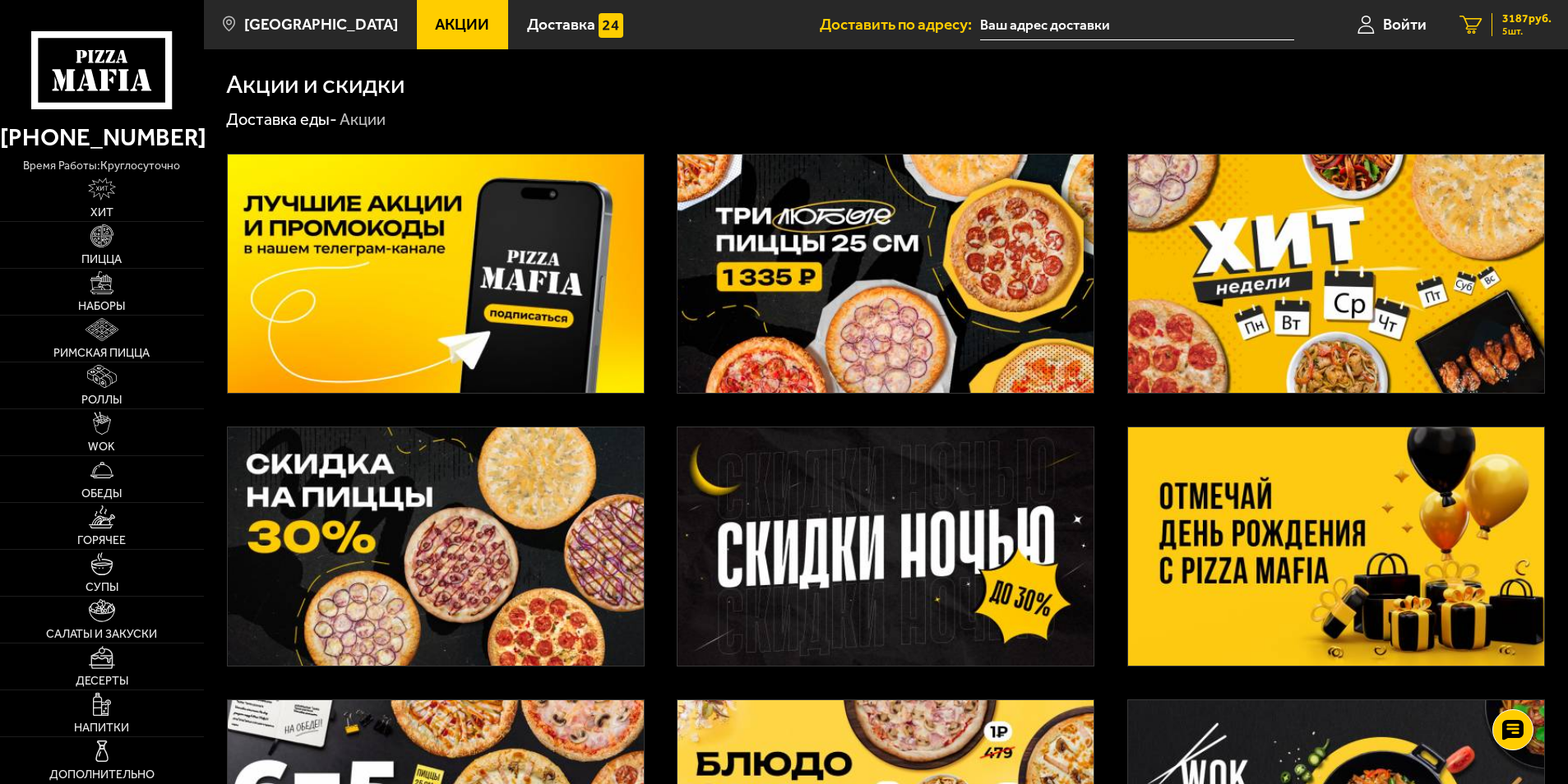
click at [1502, 37] on link "5 3187 руб. 5 шт." at bounding box center [1505, 24] width 125 height 49
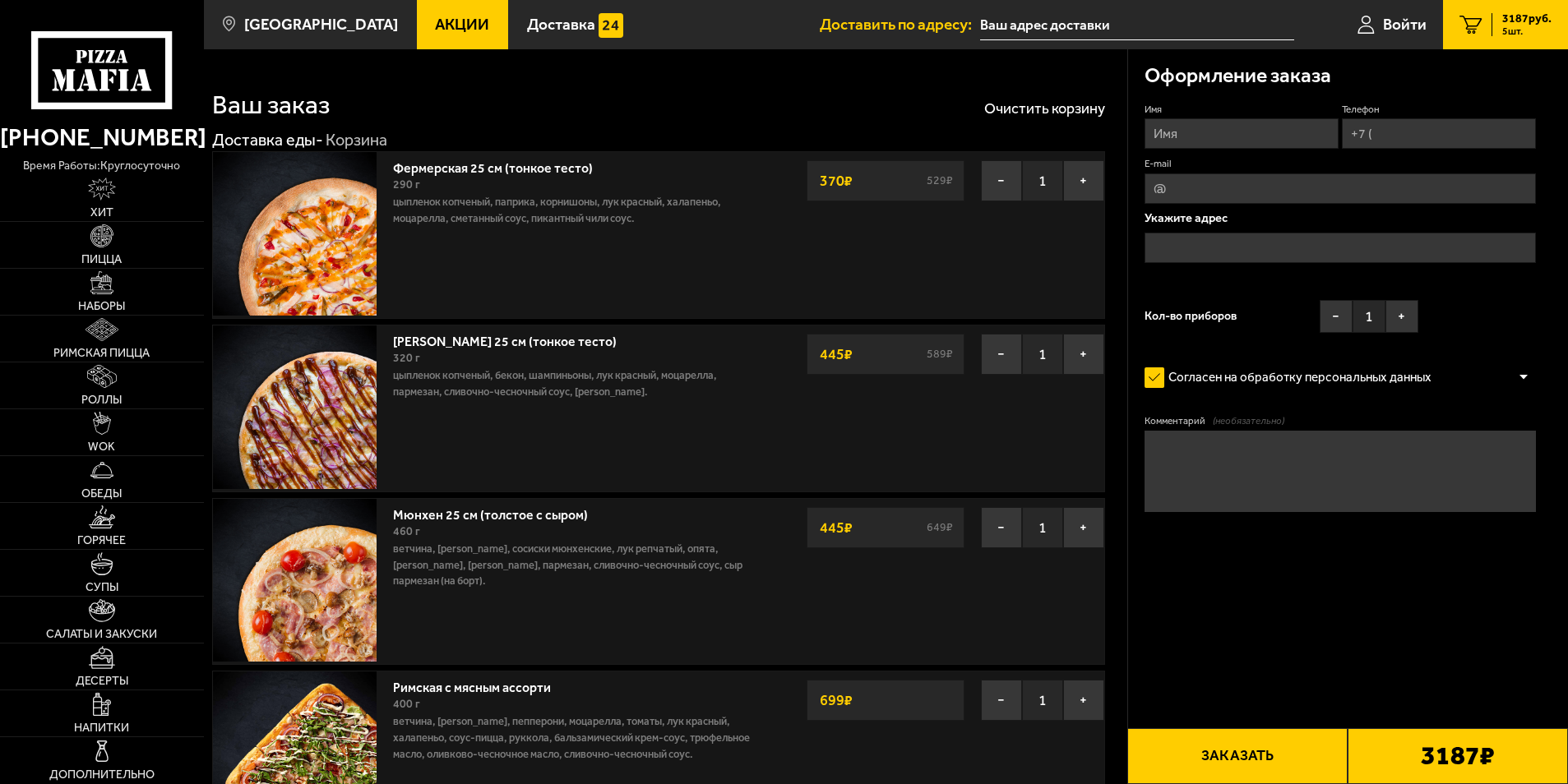
click at [417, 33] on link "Акции" at bounding box center [462, 24] width 92 height 49
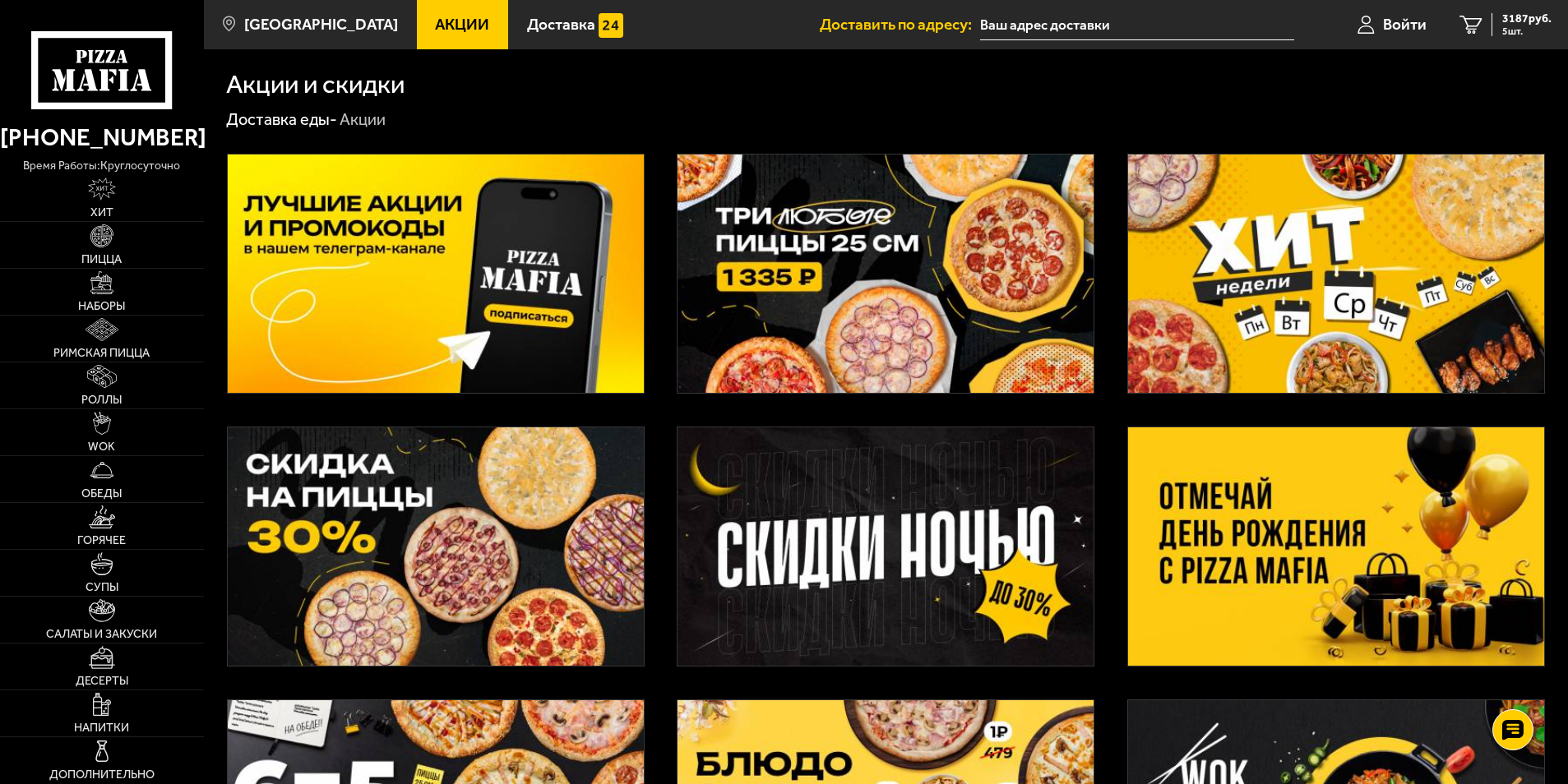
click at [941, 576] on img at bounding box center [885, 546] width 417 height 238
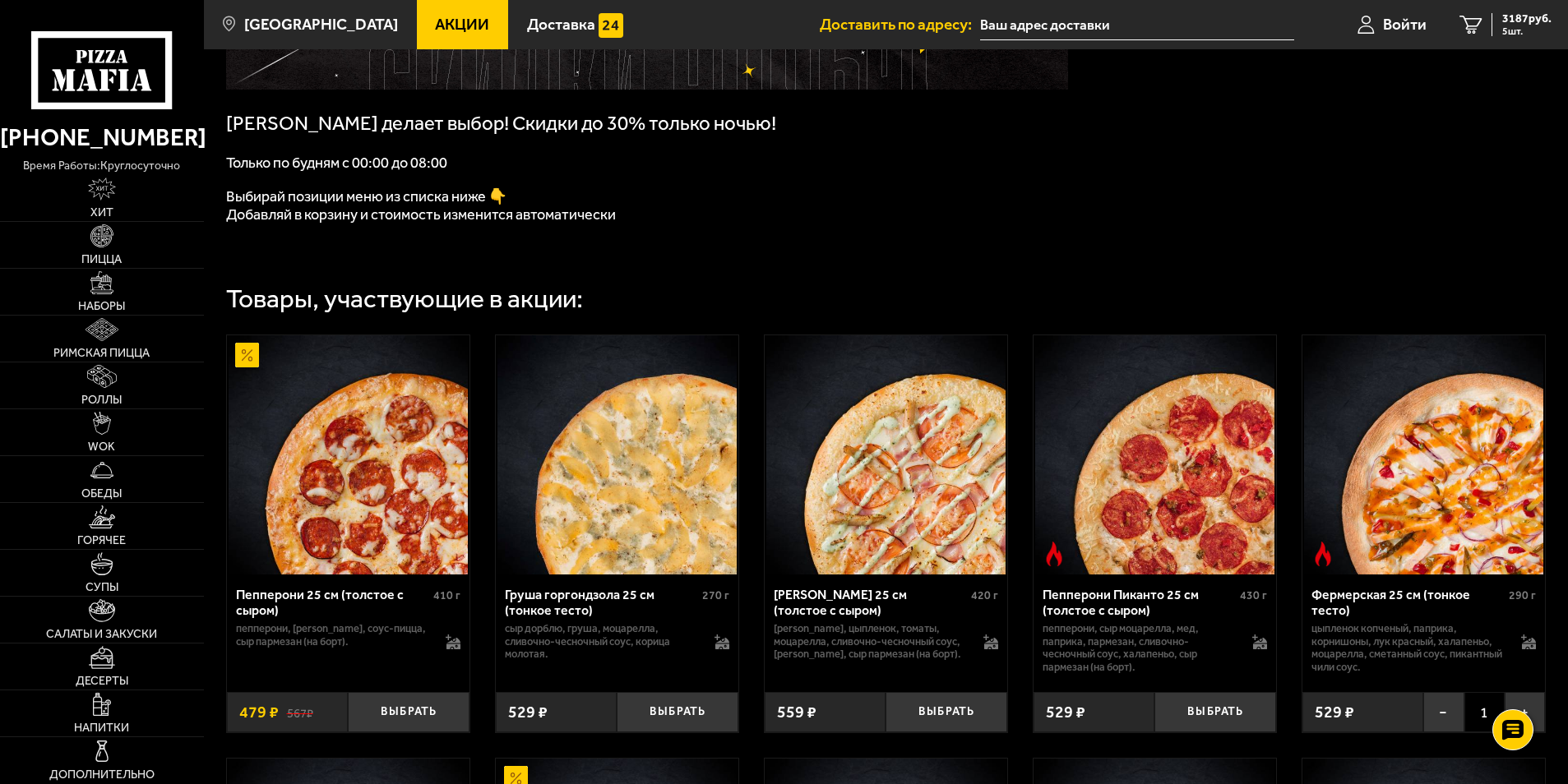
scroll to position [329, 0]
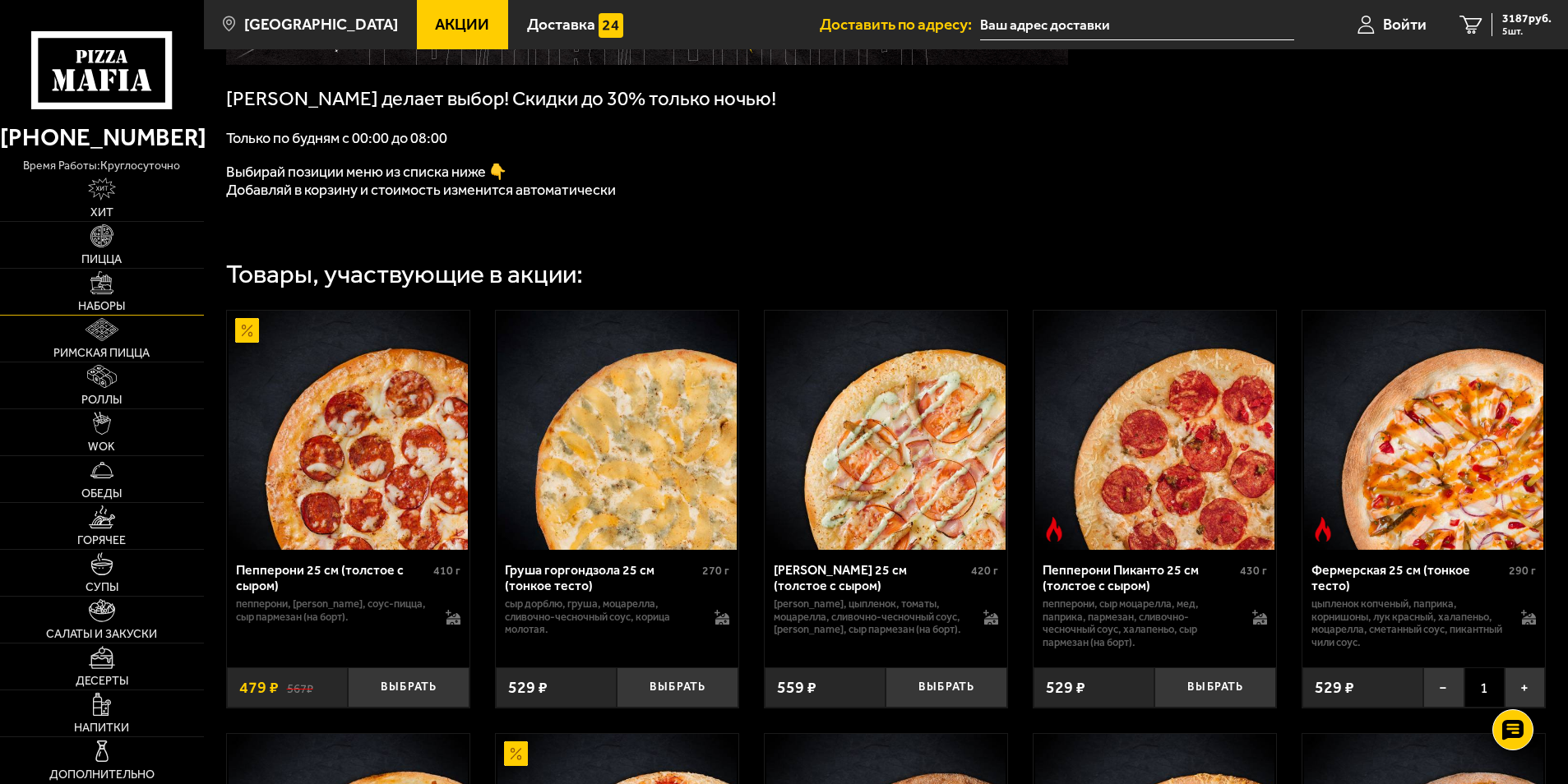
click at [87, 294] on link "Наборы" at bounding box center [102, 291] width 204 height 46
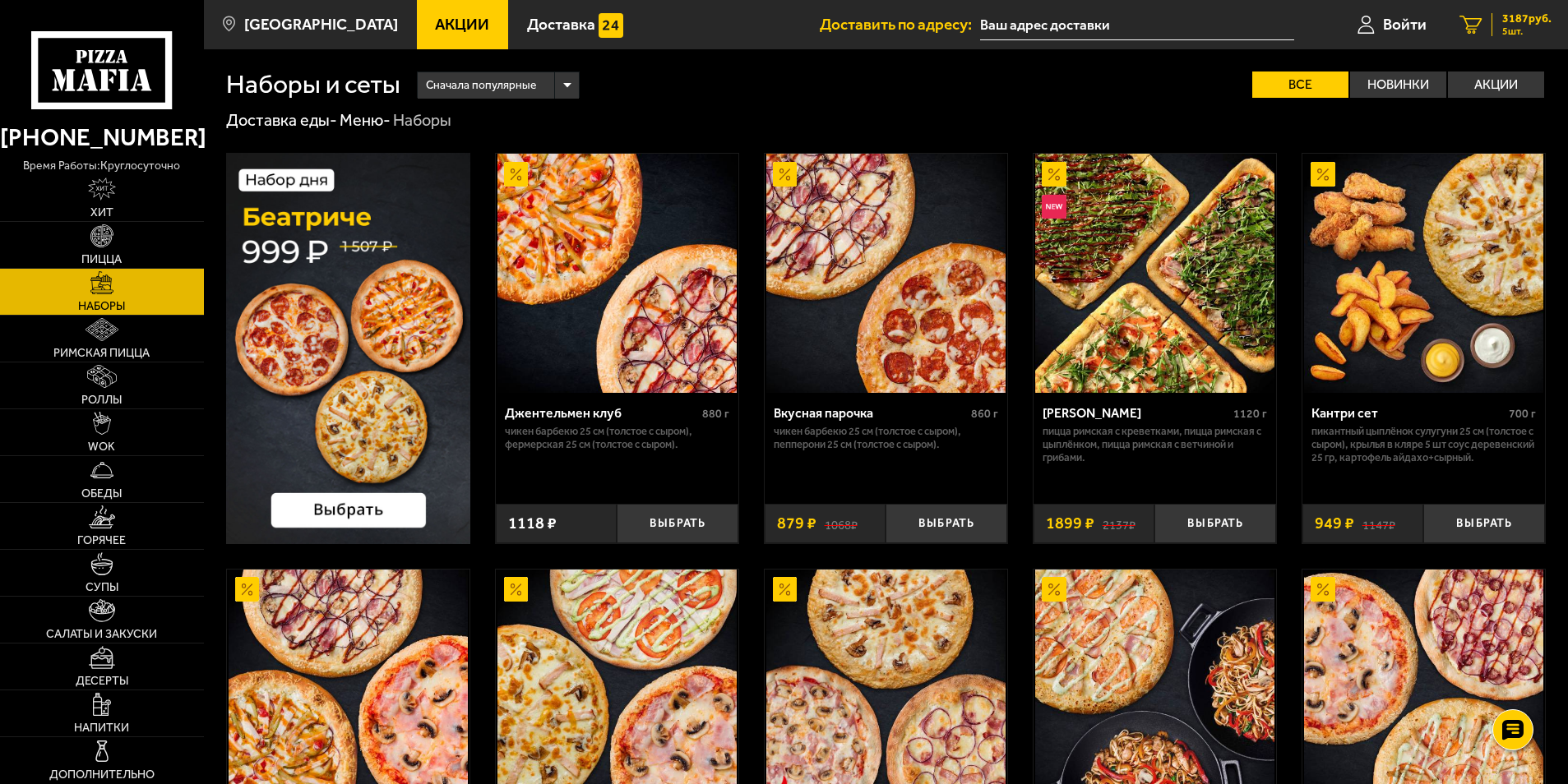
click at [1522, 37] on link "5 3187 руб. 5 шт." at bounding box center [1505, 24] width 125 height 49
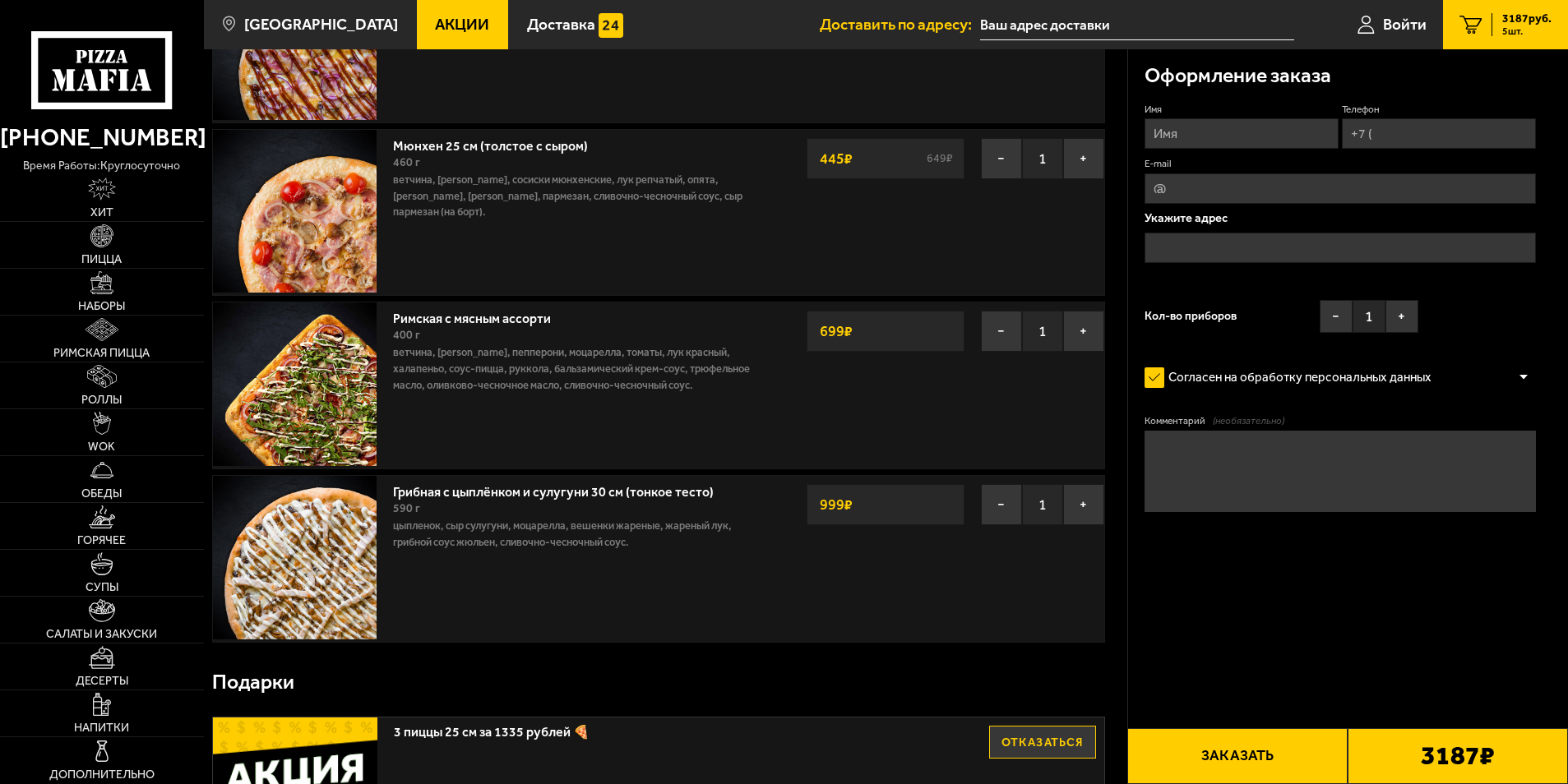
scroll to position [411, 0]
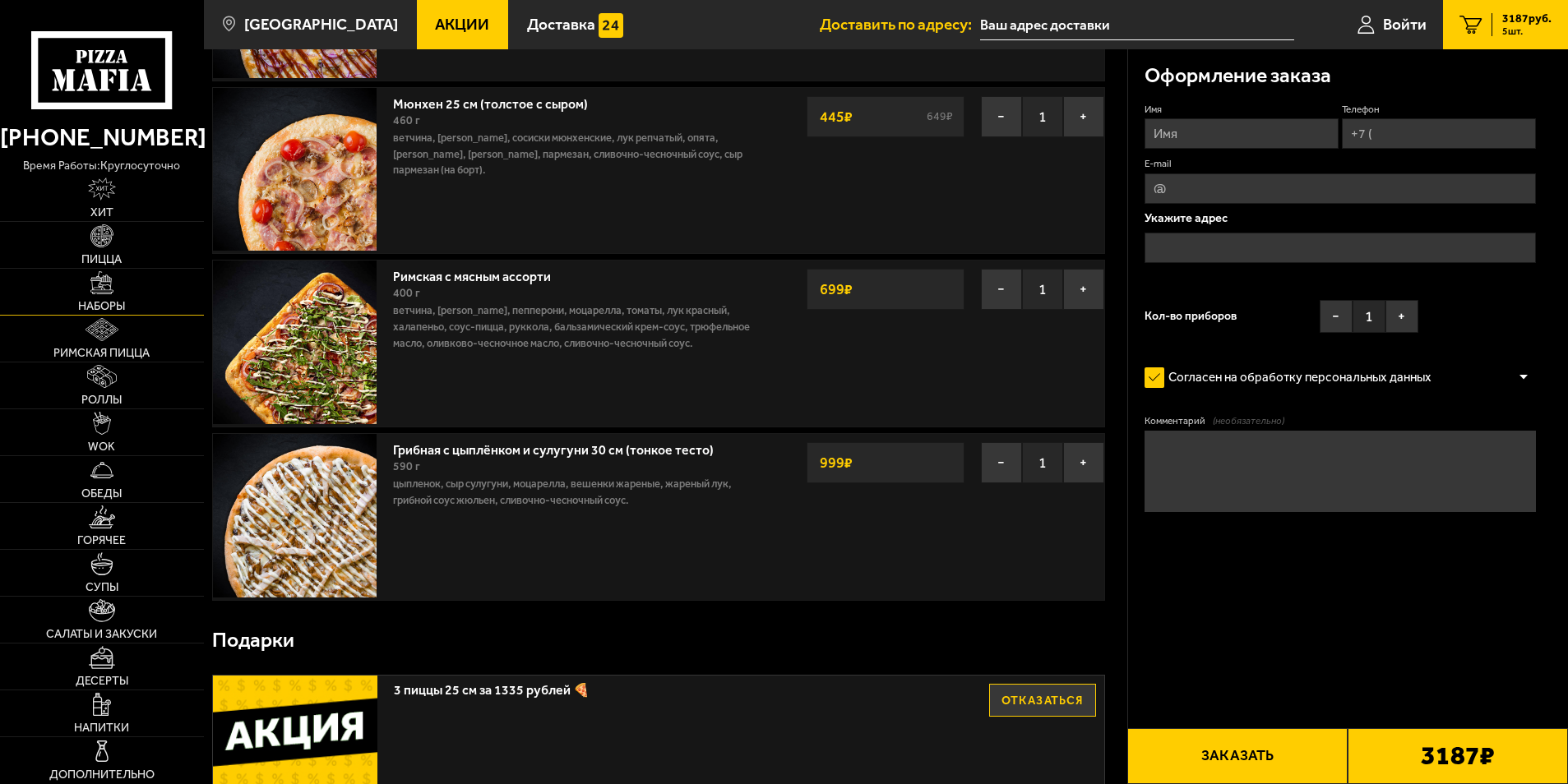
click at [124, 285] on link "Наборы" at bounding box center [102, 291] width 204 height 46
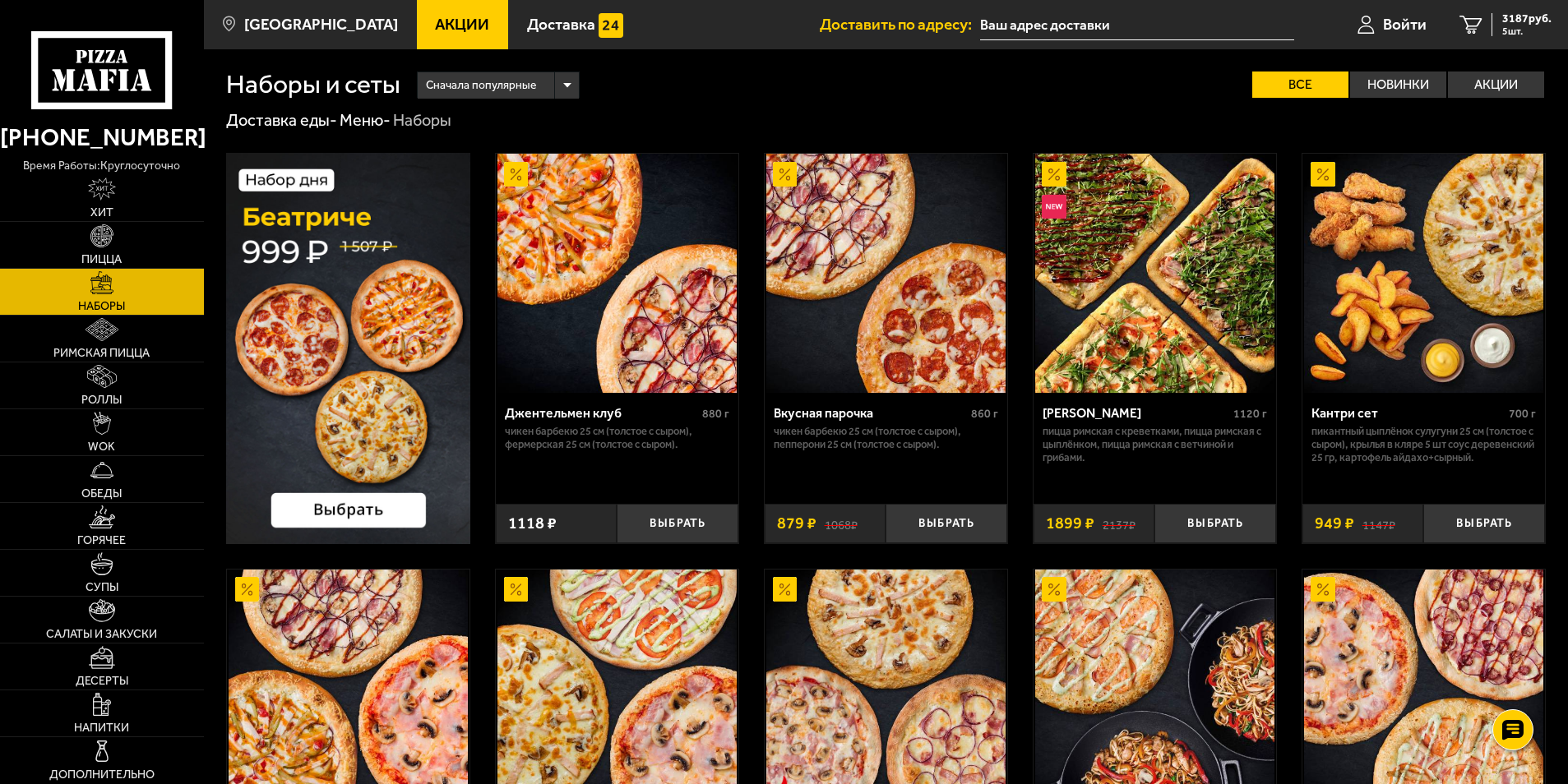
click at [447, 30] on span "Акции" at bounding box center [462, 23] width 54 height 15
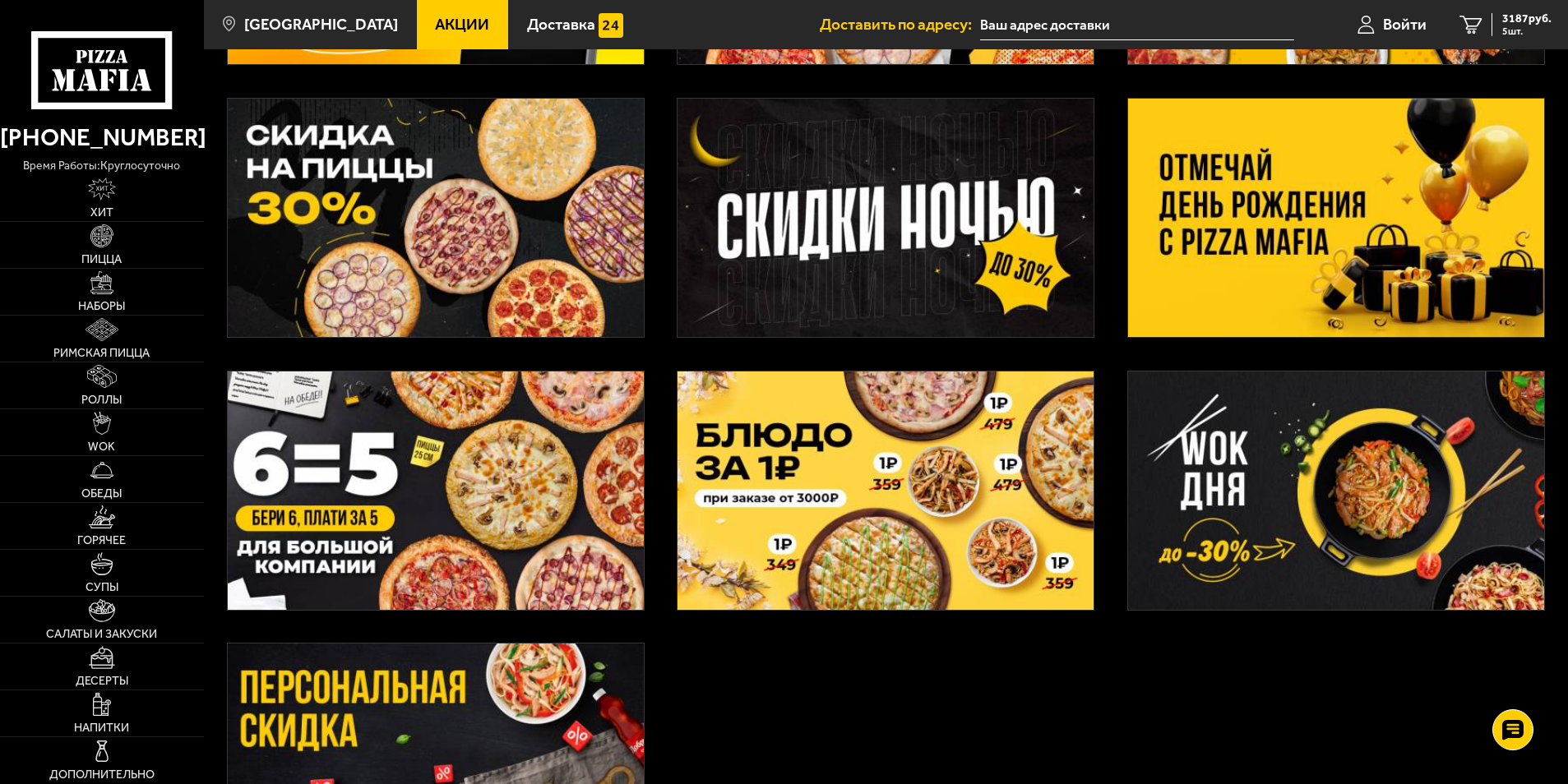
scroll to position [575, 0]
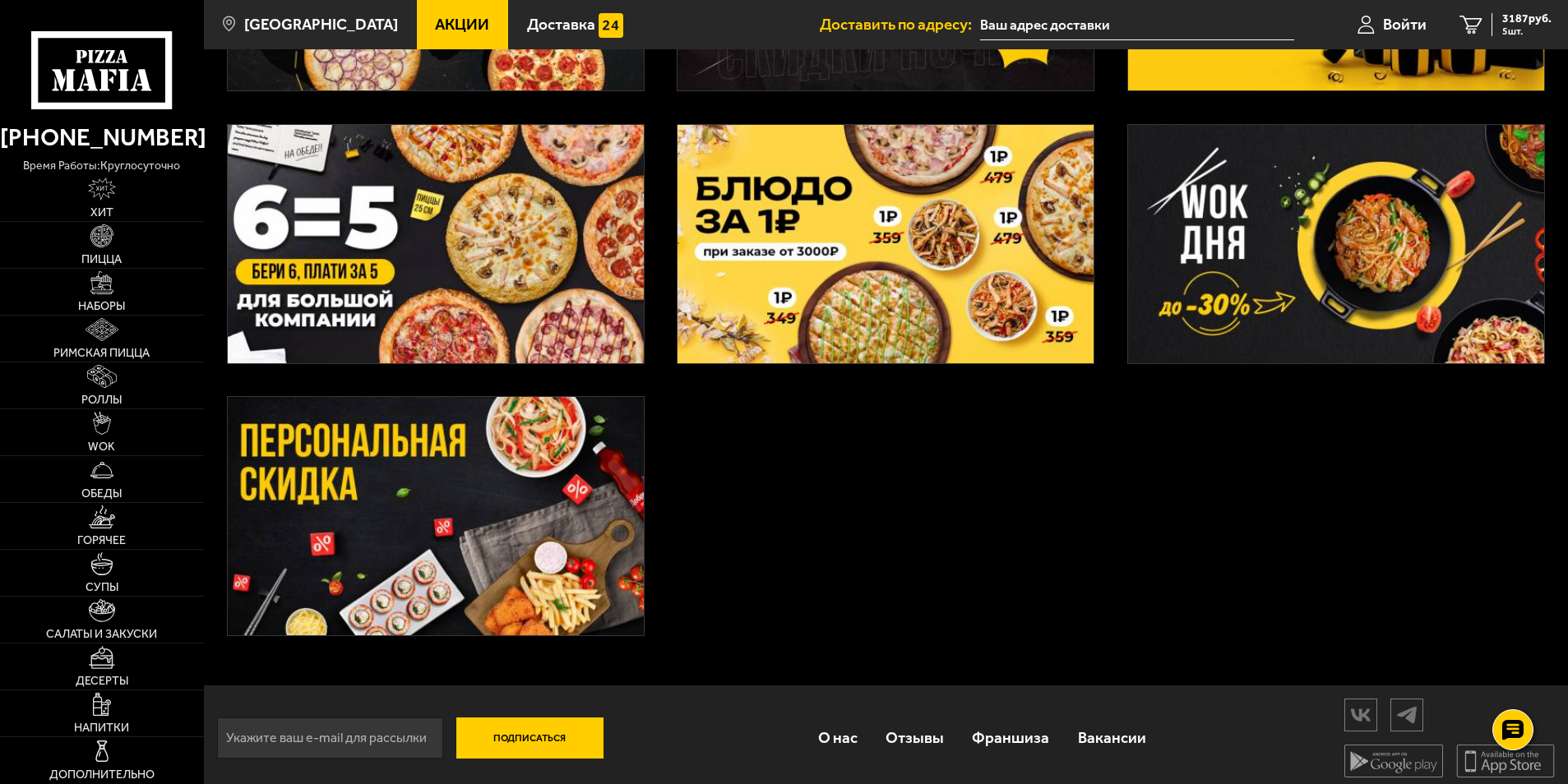
click at [480, 330] on img at bounding box center [435, 244] width 417 height 238
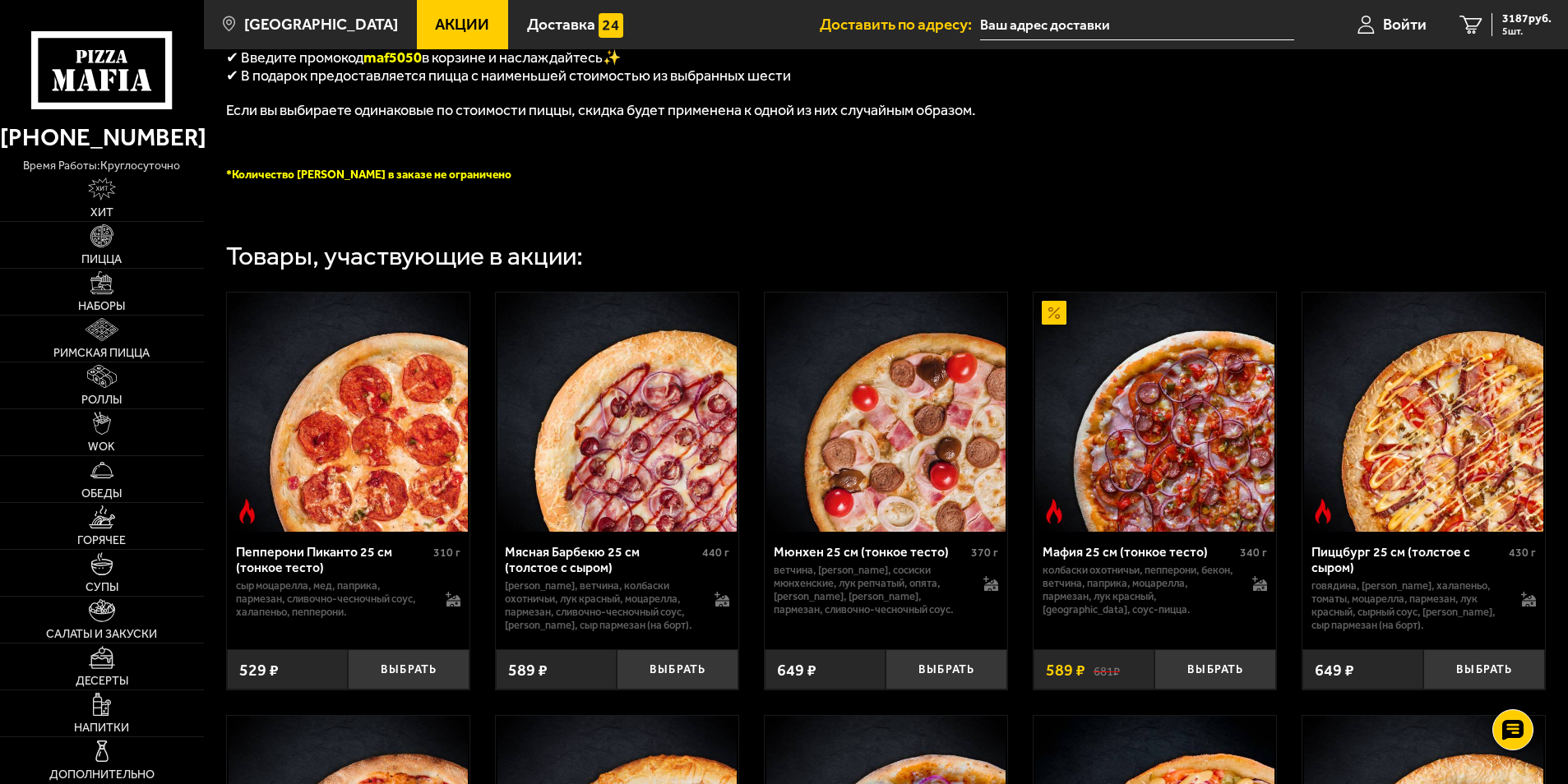
scroll to position [575, 0]
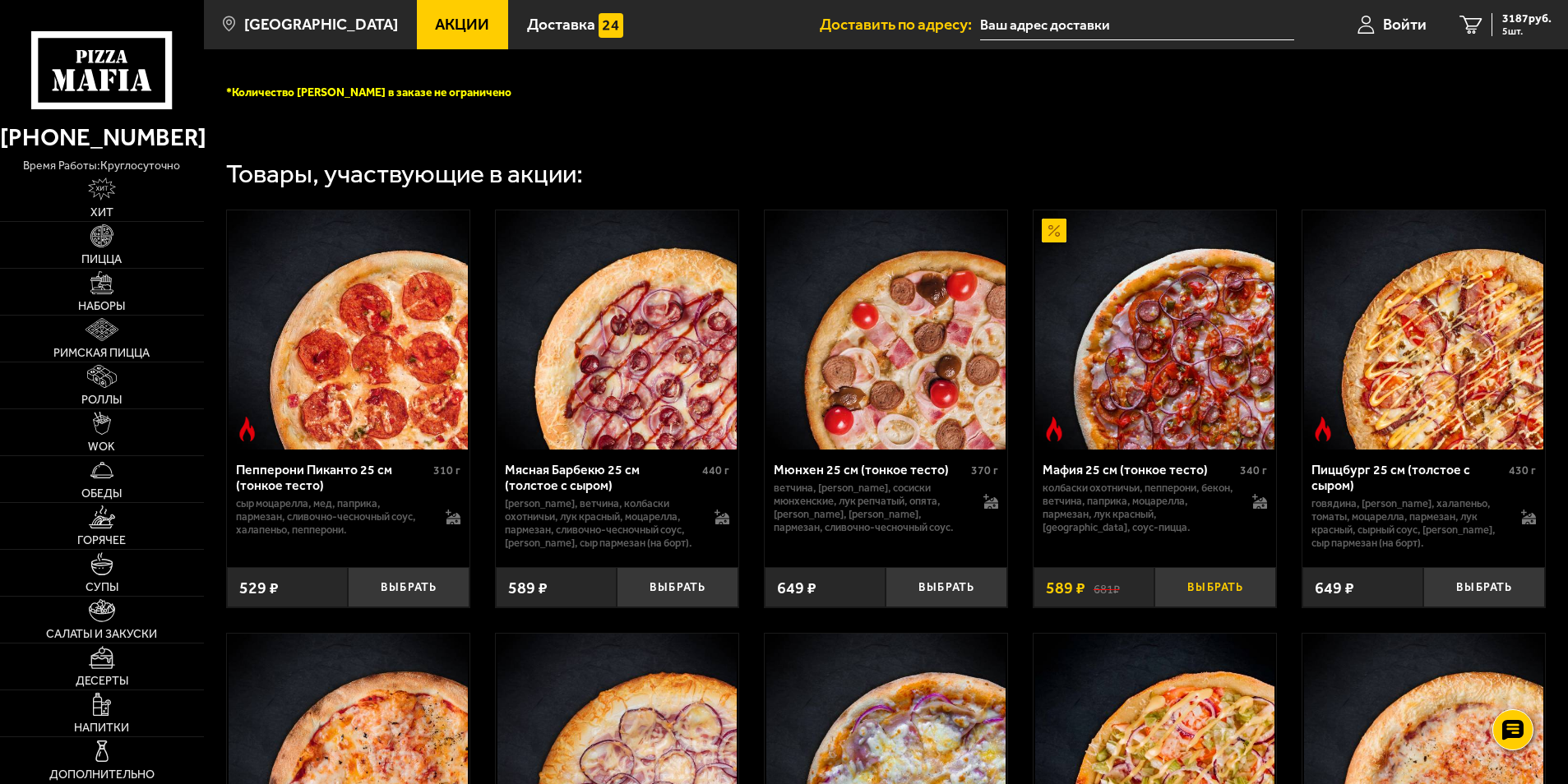
click at [1221, 593] on button "Выбрать" at bounding box center [1214, 587] width 121 height 40
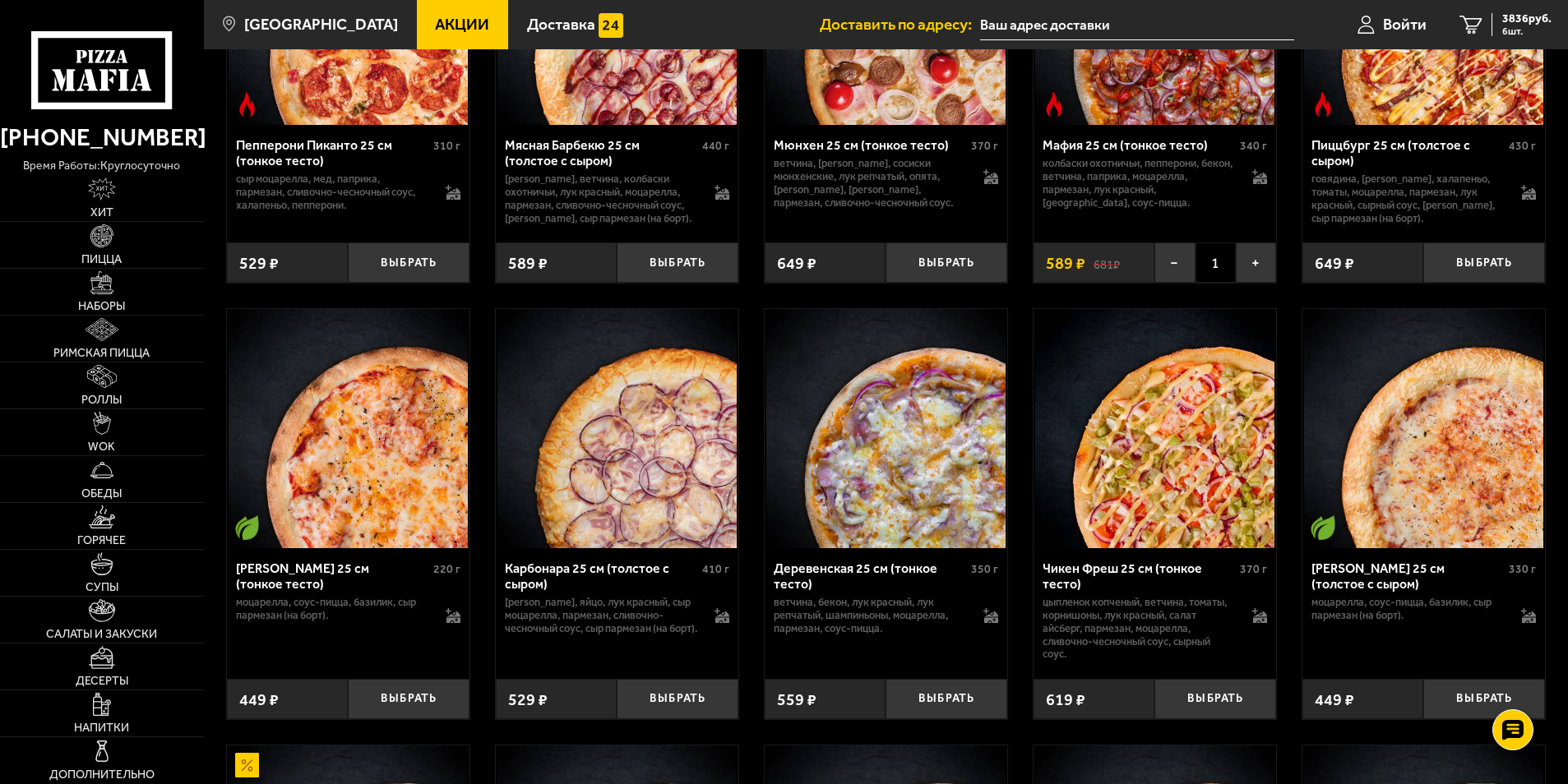
scroll to position [904, 0]
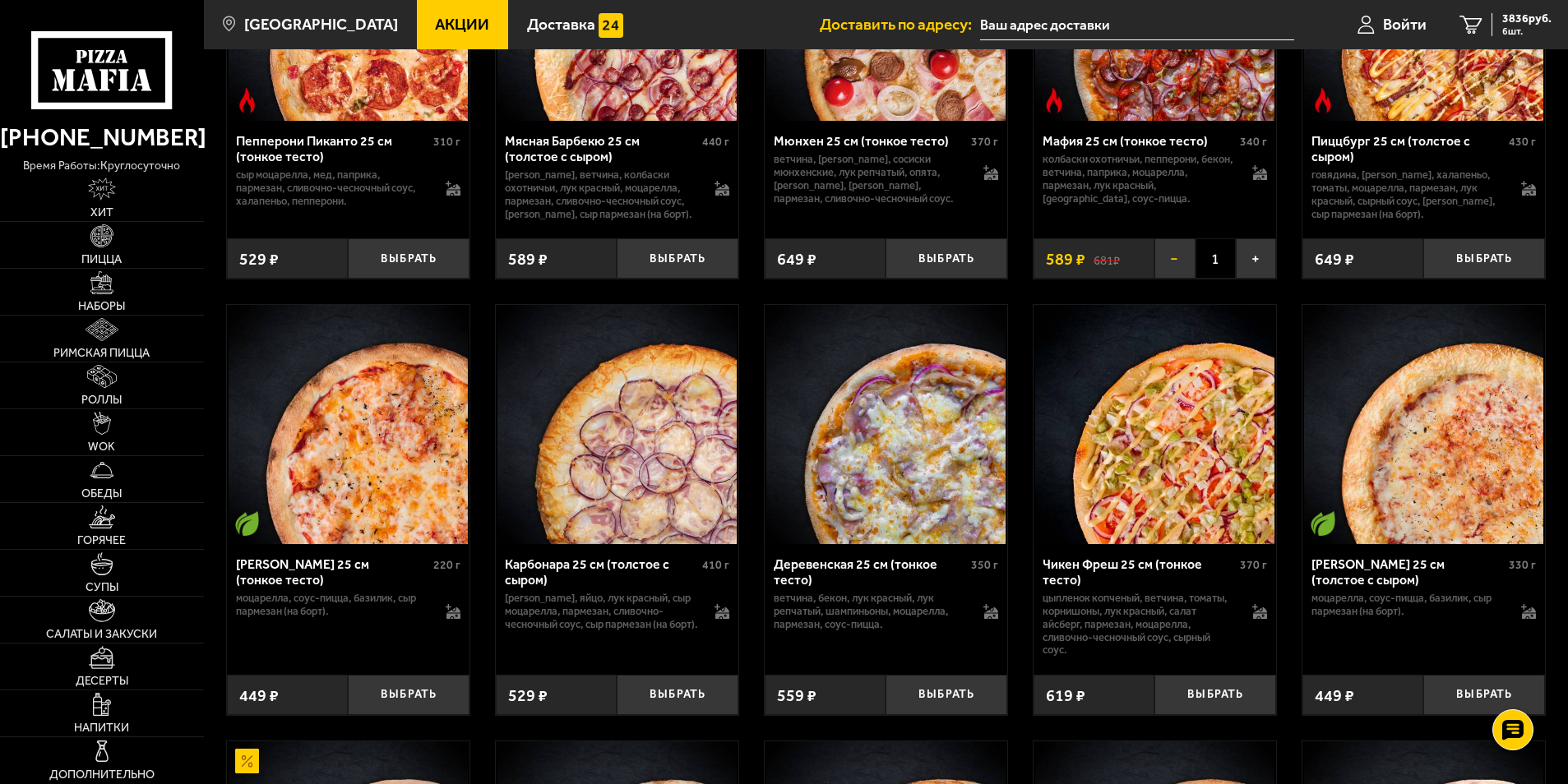
click at [1189, 271] on button "−" at bounding box center [1174, 258] width 40 height 40
